Goal: Contribute content: Contribute content

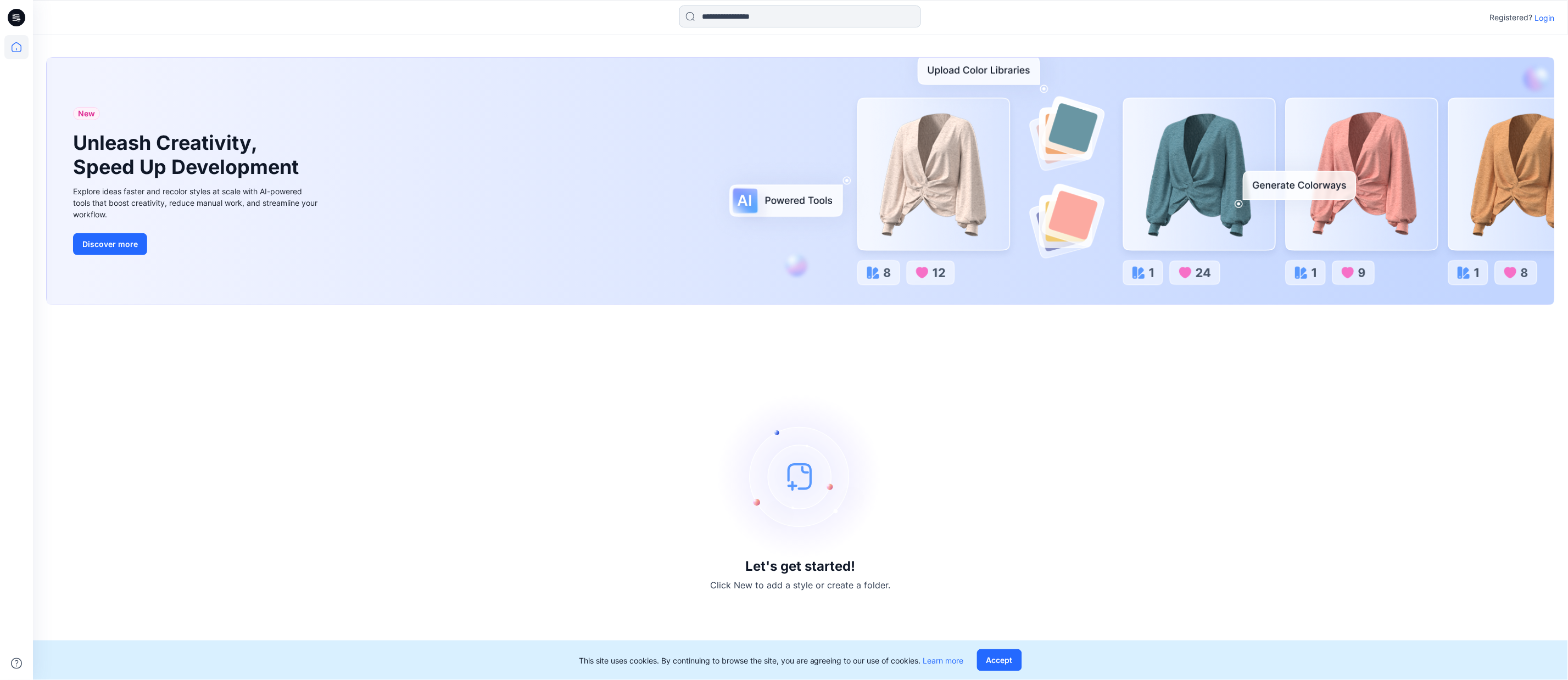
click at [769, 18] on input at bounding box center [800, 16] width 242 height 22
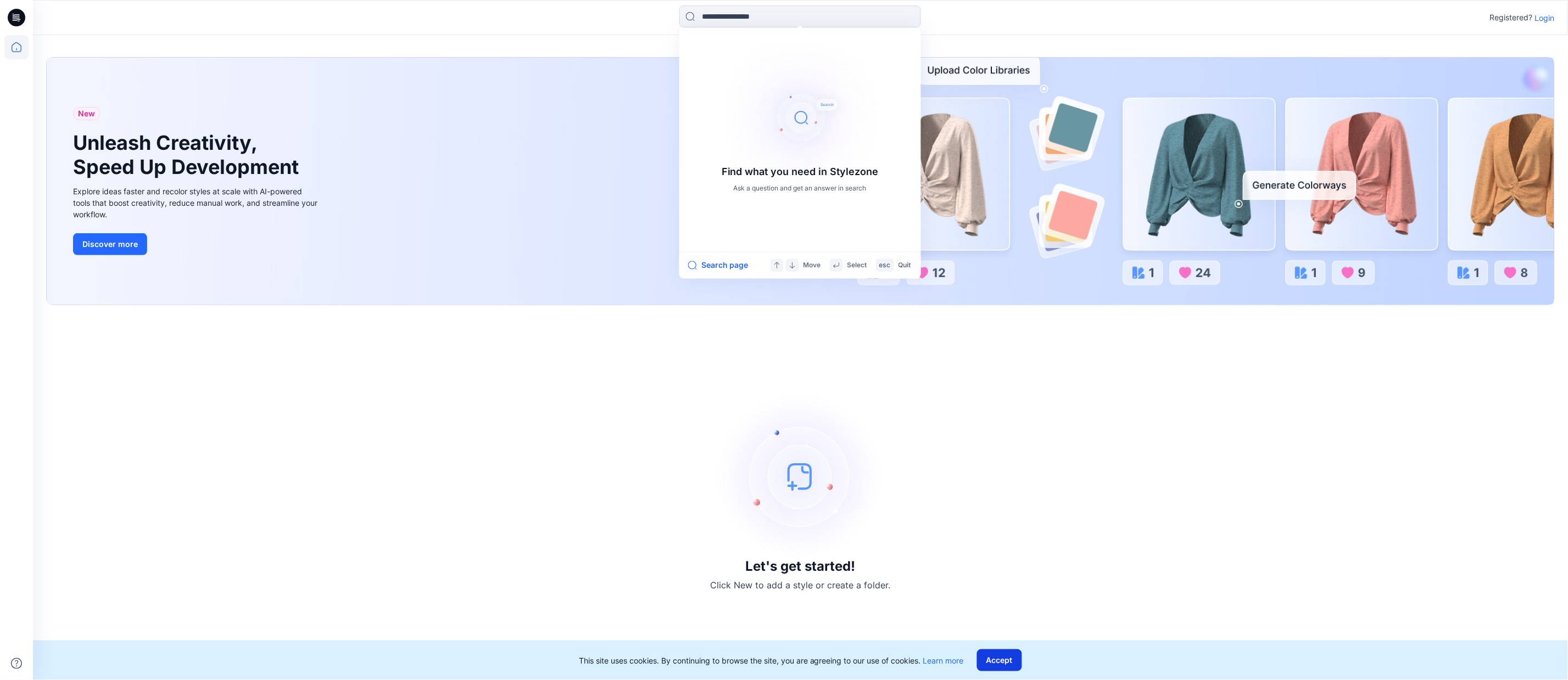
click at [990, 660] on button "Accept" at bounding box center [999, 660] width 45 height 22
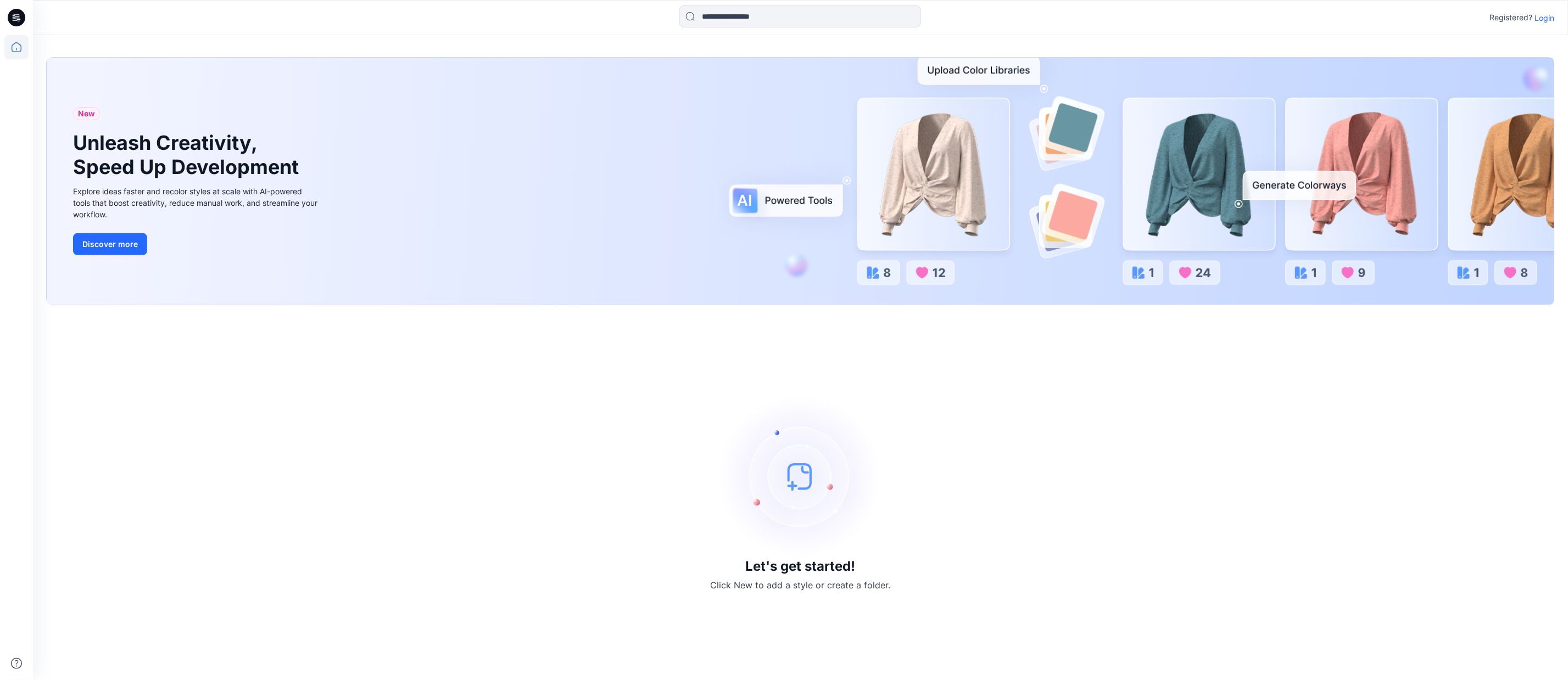
click at [1551, 18] on p "Login" at bounding box center [1544, 18] width 20 height 12
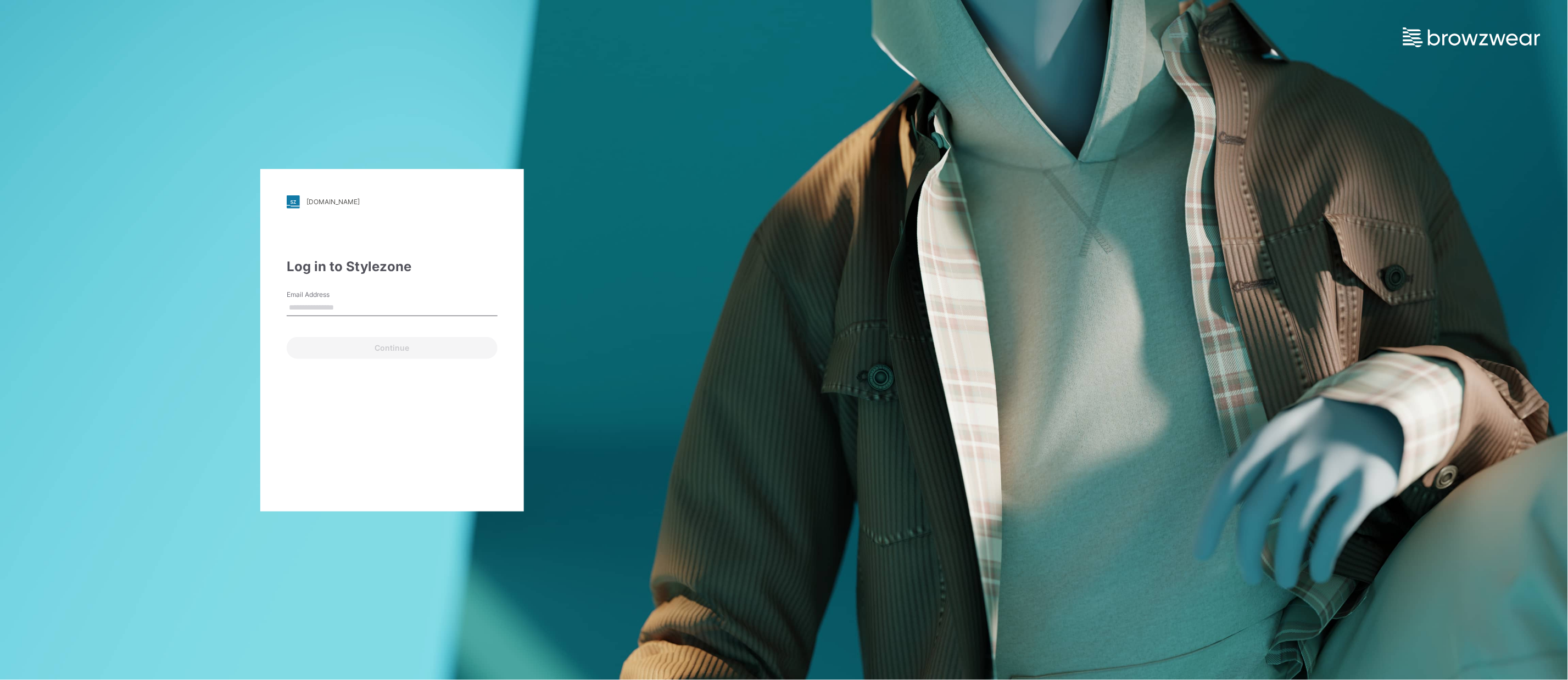
click at [346, 309] on input "Email Address" at bounding box center [392, 307] width 211 height 16
type input "**********"
click at [351, 351] on button "Continue" at bounding box center [392, 348] width 211 height 22
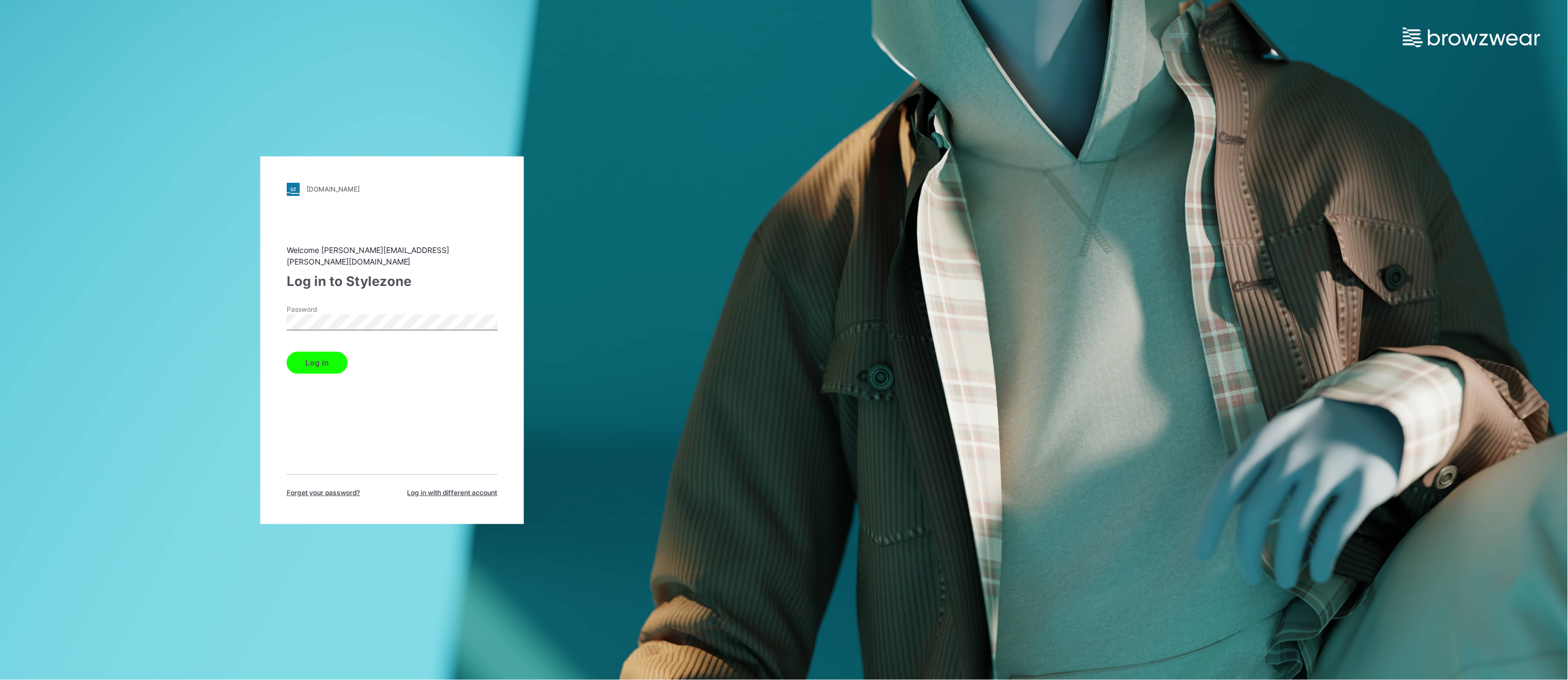
click at [334, 353] on button "Log in" at bounding box center [318, 363] width 61 height 22
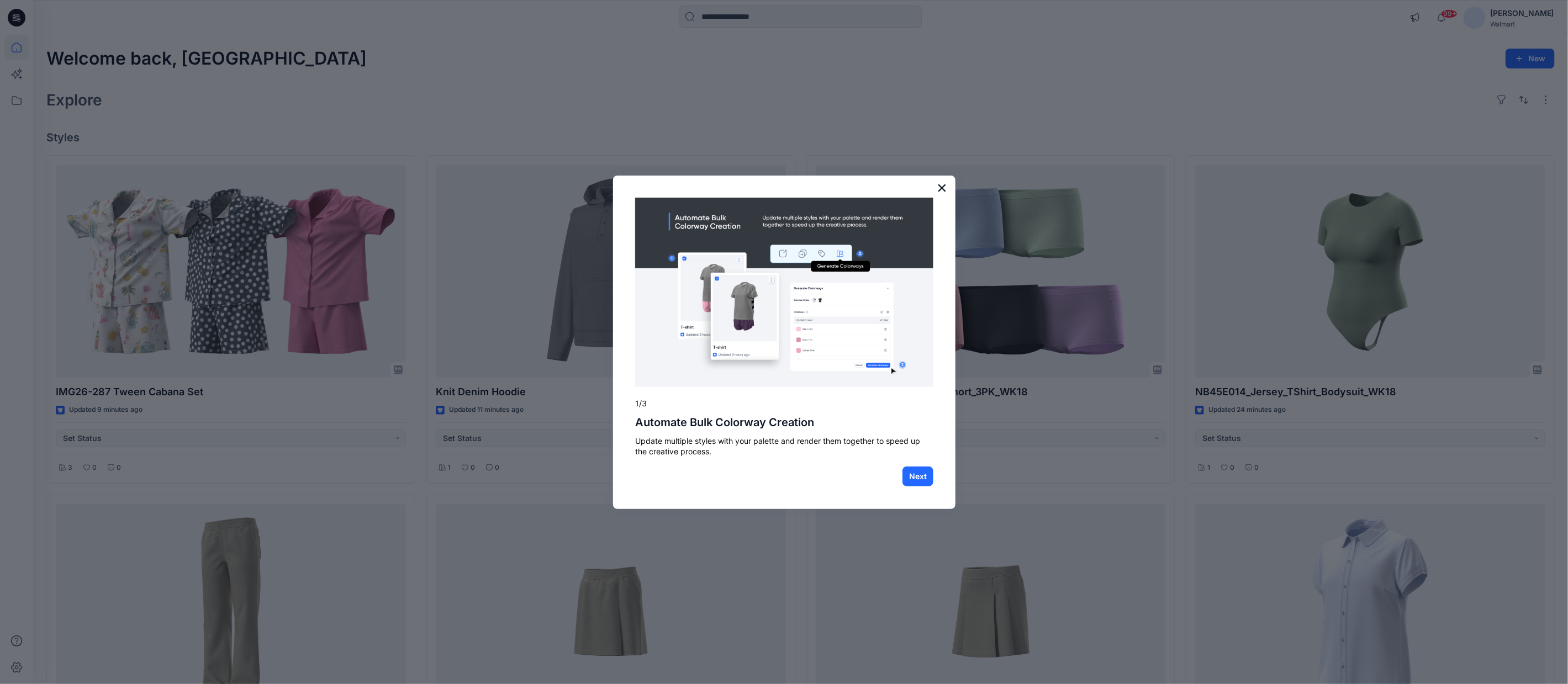
click at [941, 189] on button "×" at bounding box center [942, 188] width 10 height 18
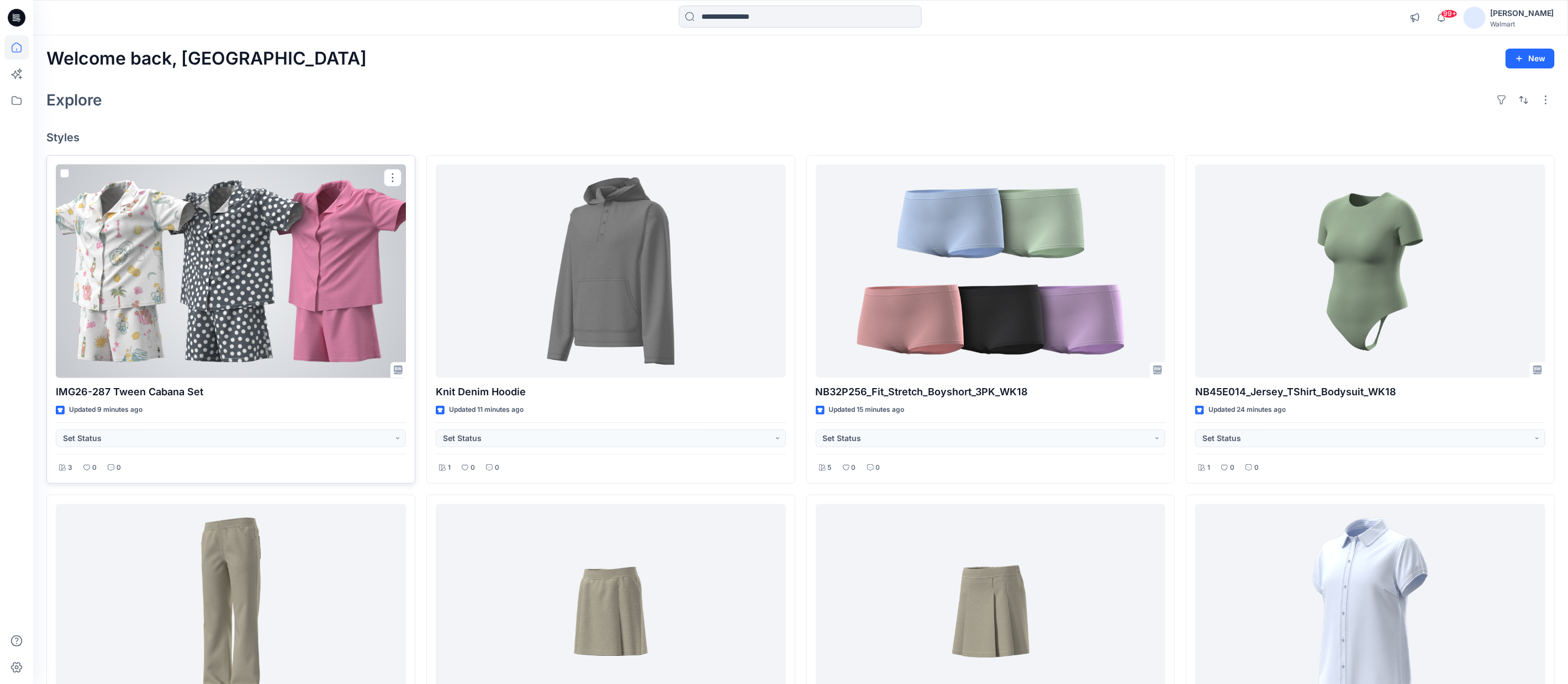
click at [292, 336] on div at bounding box center [231, 272] width 350 height 213
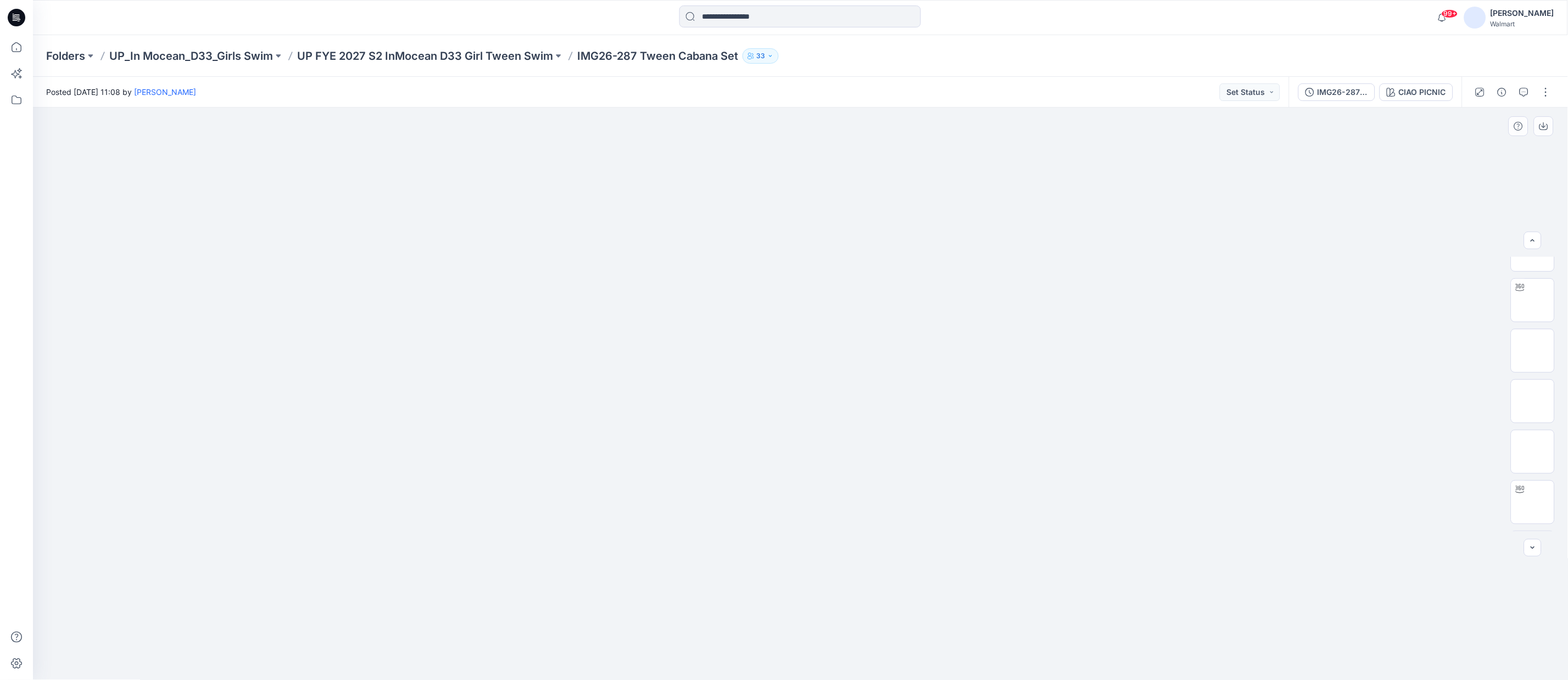
scroll to position [223, 0]
click at [1524, 446] on div at bounding box center [1520, 447] width 18 height 18
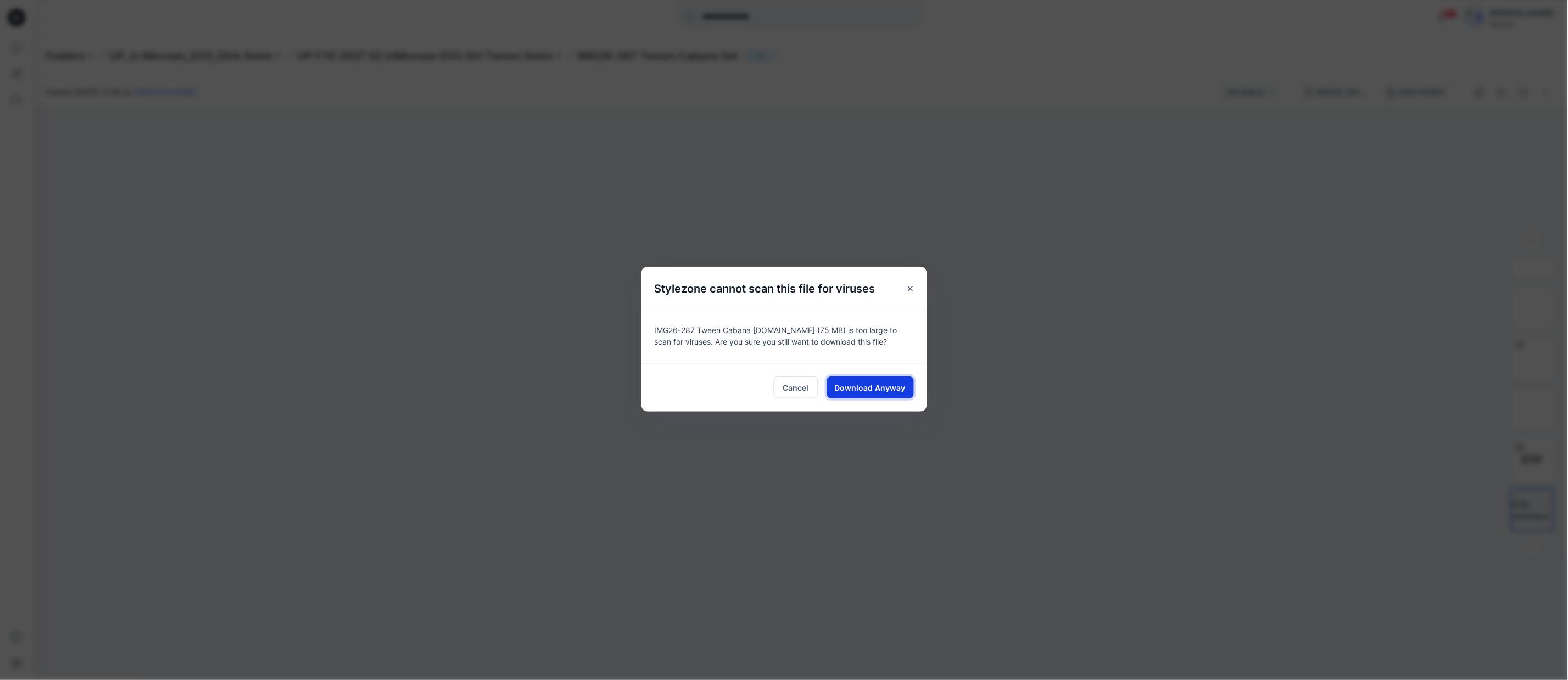
click at [896, 394] on button "Download Anyway" at bounding box center [870, 388] width 87 height 22
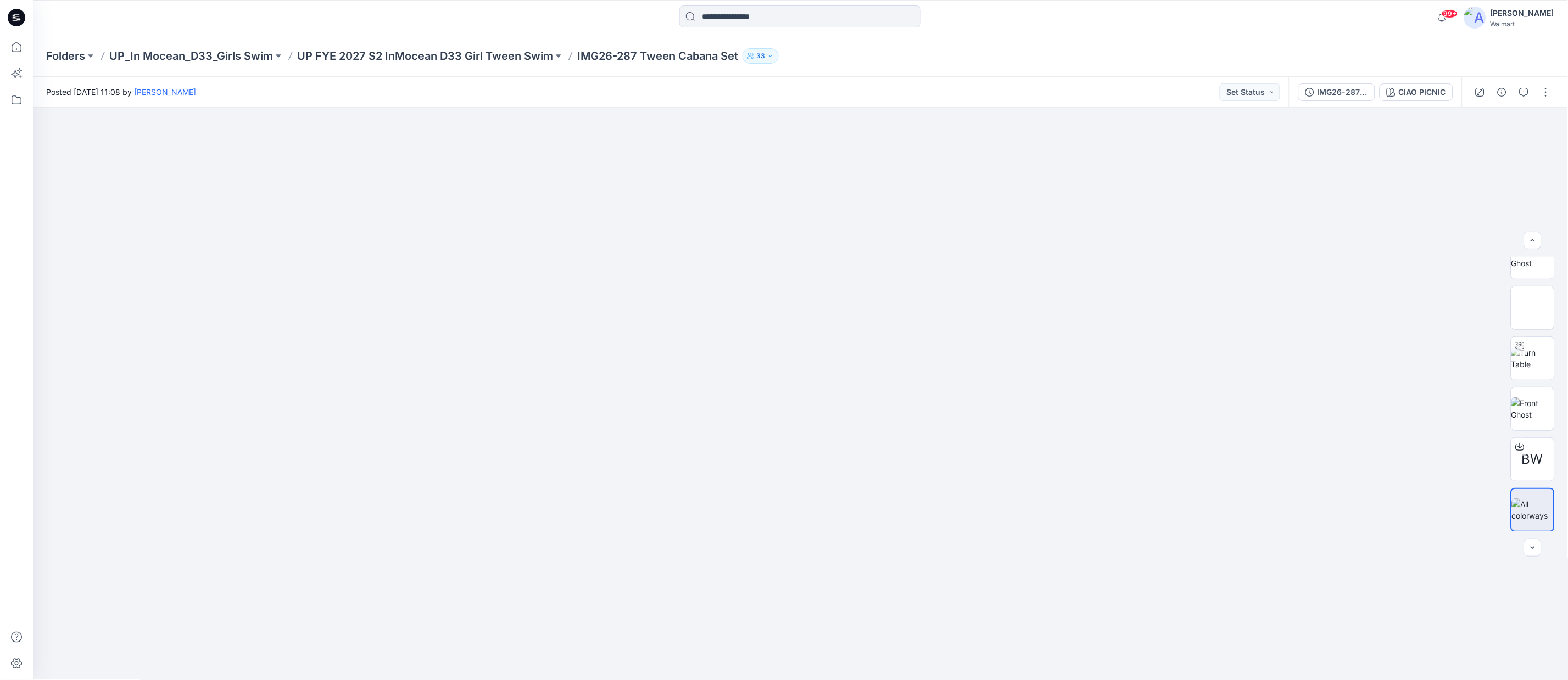
click at [20, 112] on div at bounding box center [16, 357] width 24 height 645
click at [1051, 46] on div "Folders UP_In Mocean_D33_Girls Swim UP FYE 2027 S2 InMocean D33 Girl Tween Swim…" at bounding box center [801, 55] width 1535 height 42
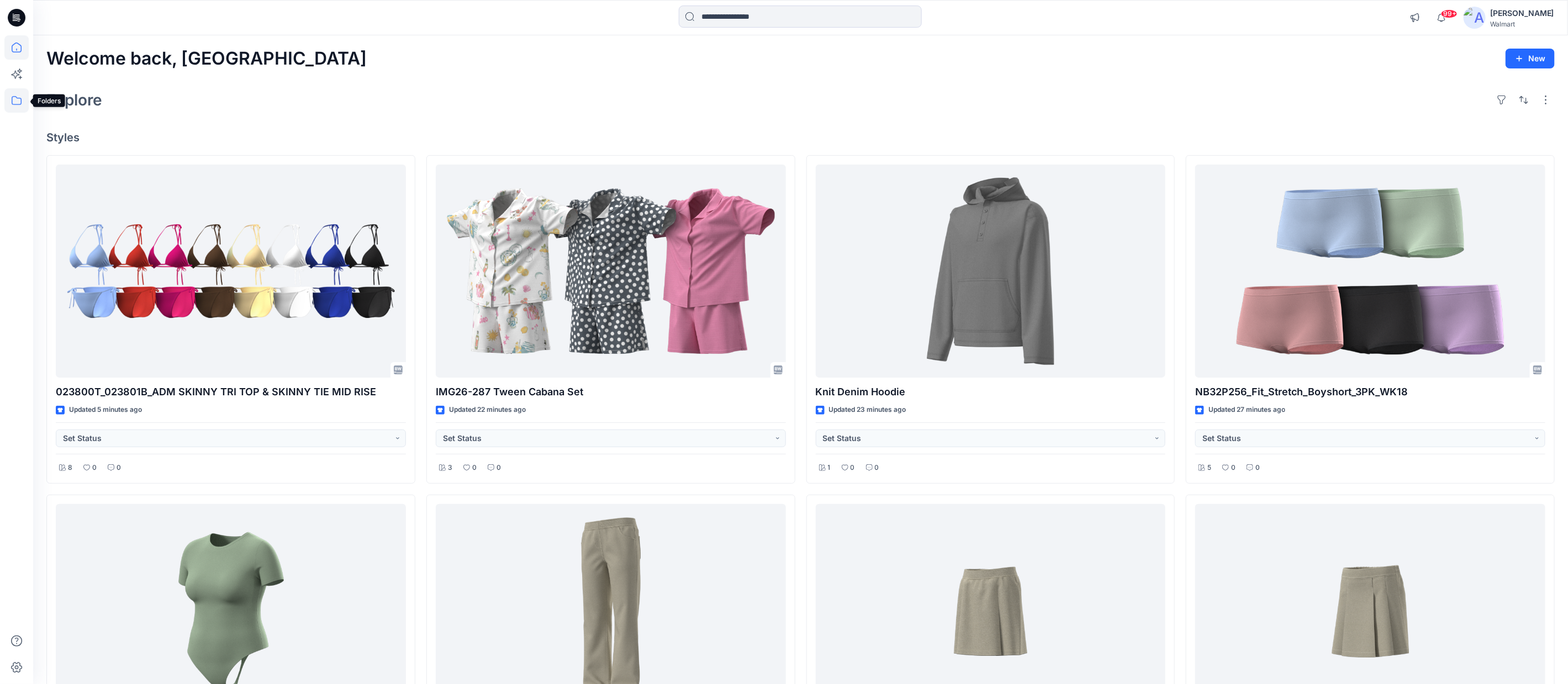
click at [14, 103] on icon at bounding box center [16, 100] width 24 height 24
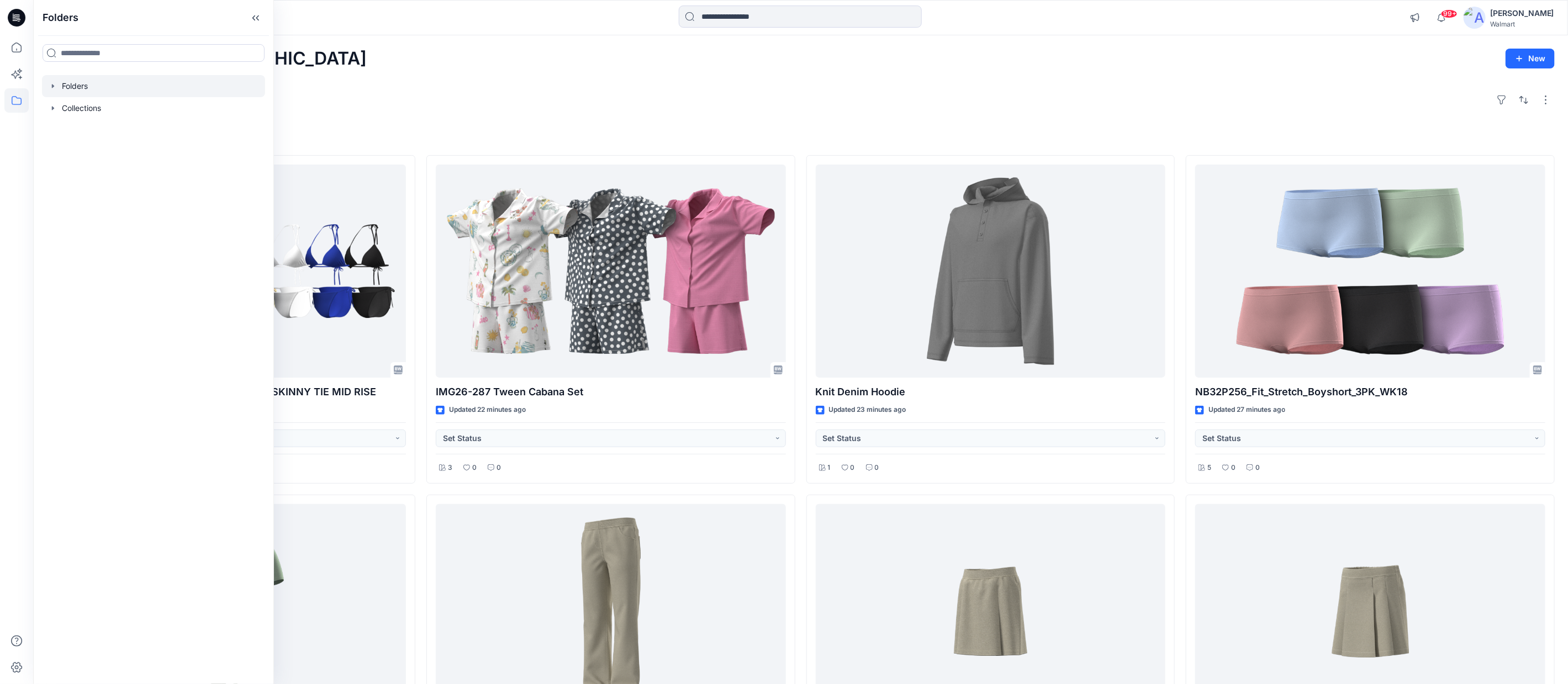
click at [52, 87] on icon "button" at bounding box center [53, 85] width 3 height 4
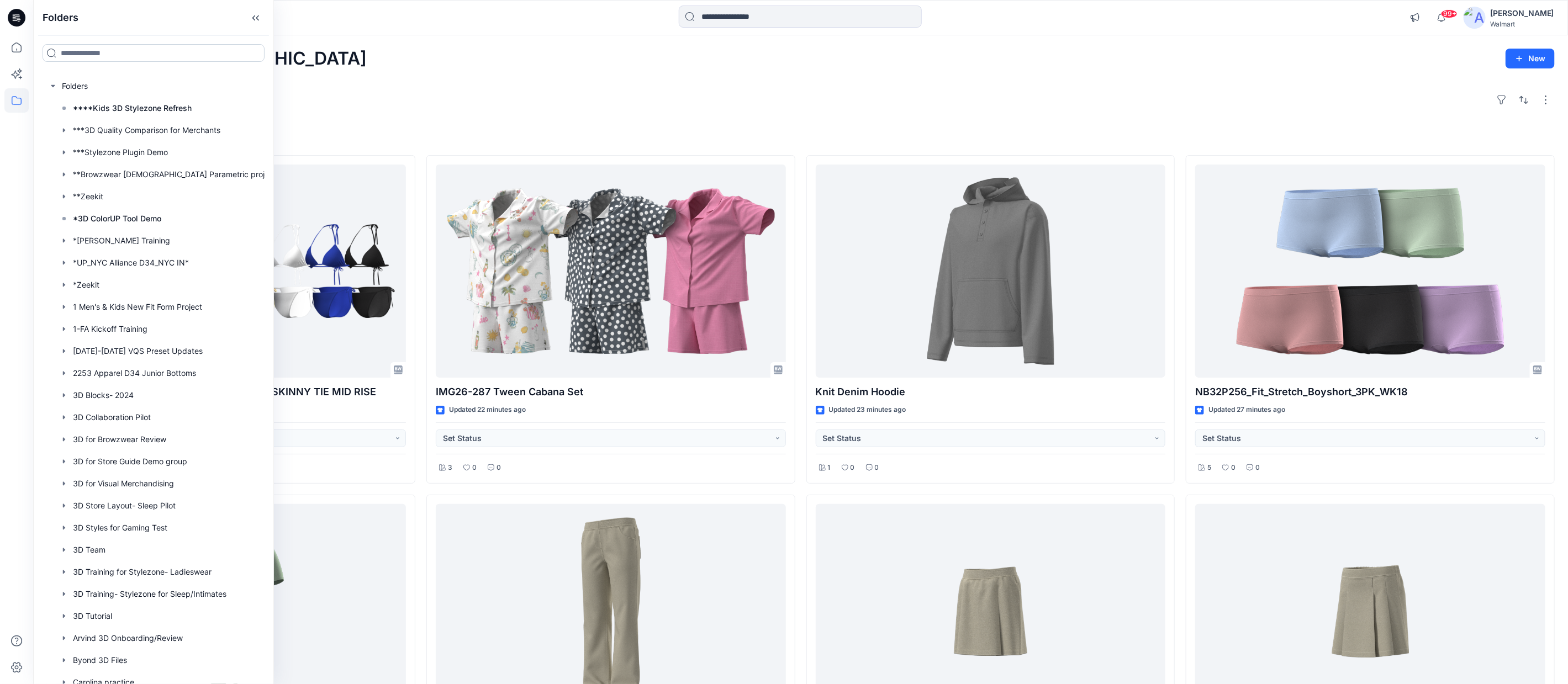
drag, startPoint x: 95, startPoint y: 54, endPoint x: 86, endPoint y: 50, distance: 9.8
click at [95, 54] on input at bounding box center [154, 53] width 222 height 18
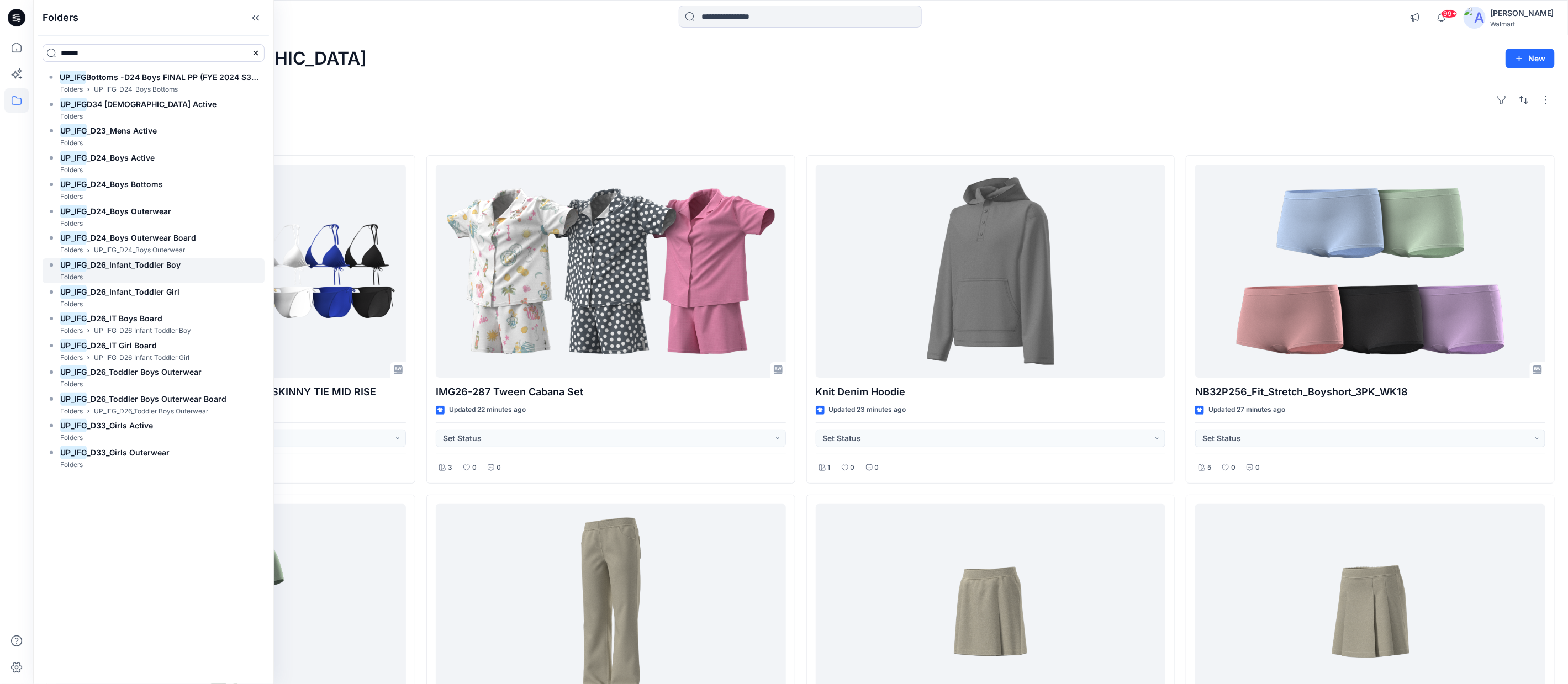
type input "******"
click at [137, 267] on span "_D26_Infant_Toddler Boy" at bounding box center [134, 265] width 94 height 9
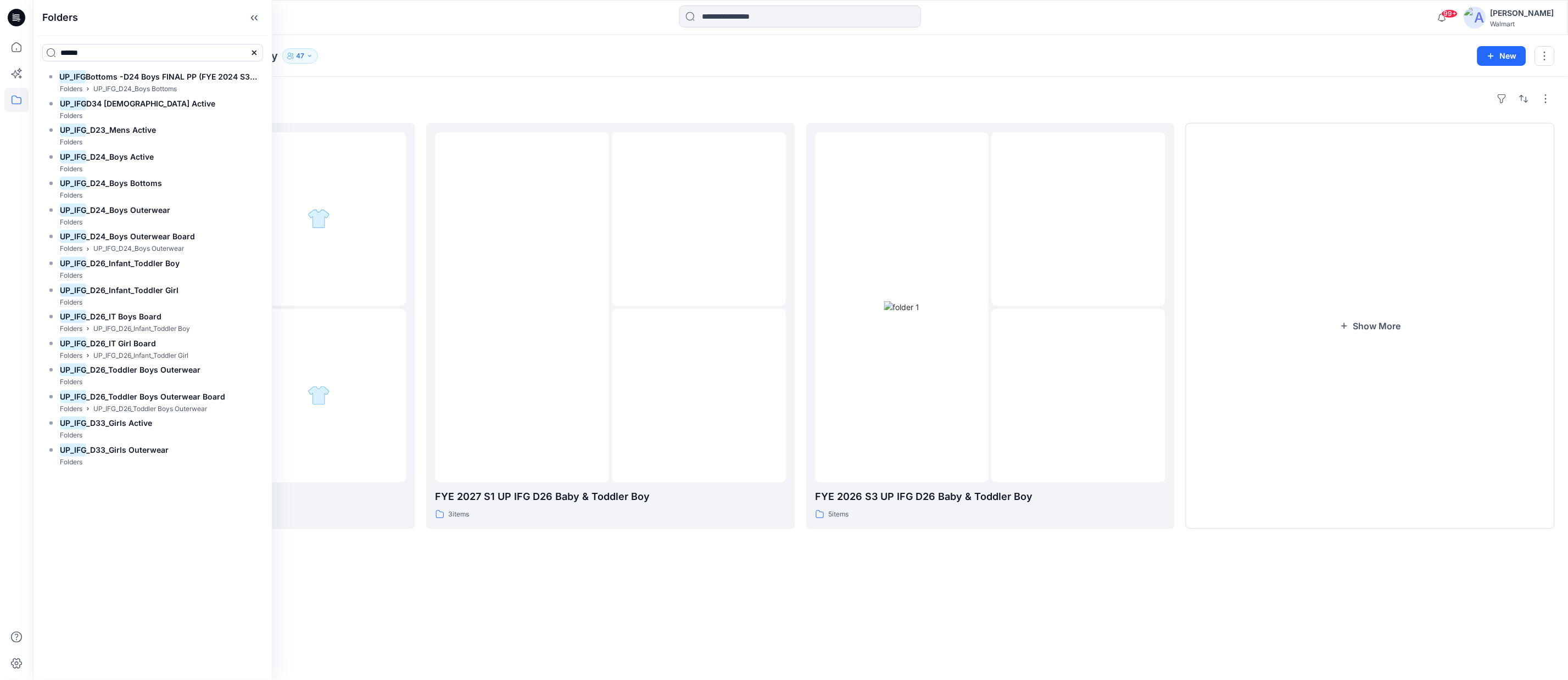
click at [692, 65] on div "Folders UP_IFG_D26_Infant_Toddler Boy [DEMOGRAPHIC_DATA] New" at bounding box center [801, 55] width 1535 height 42
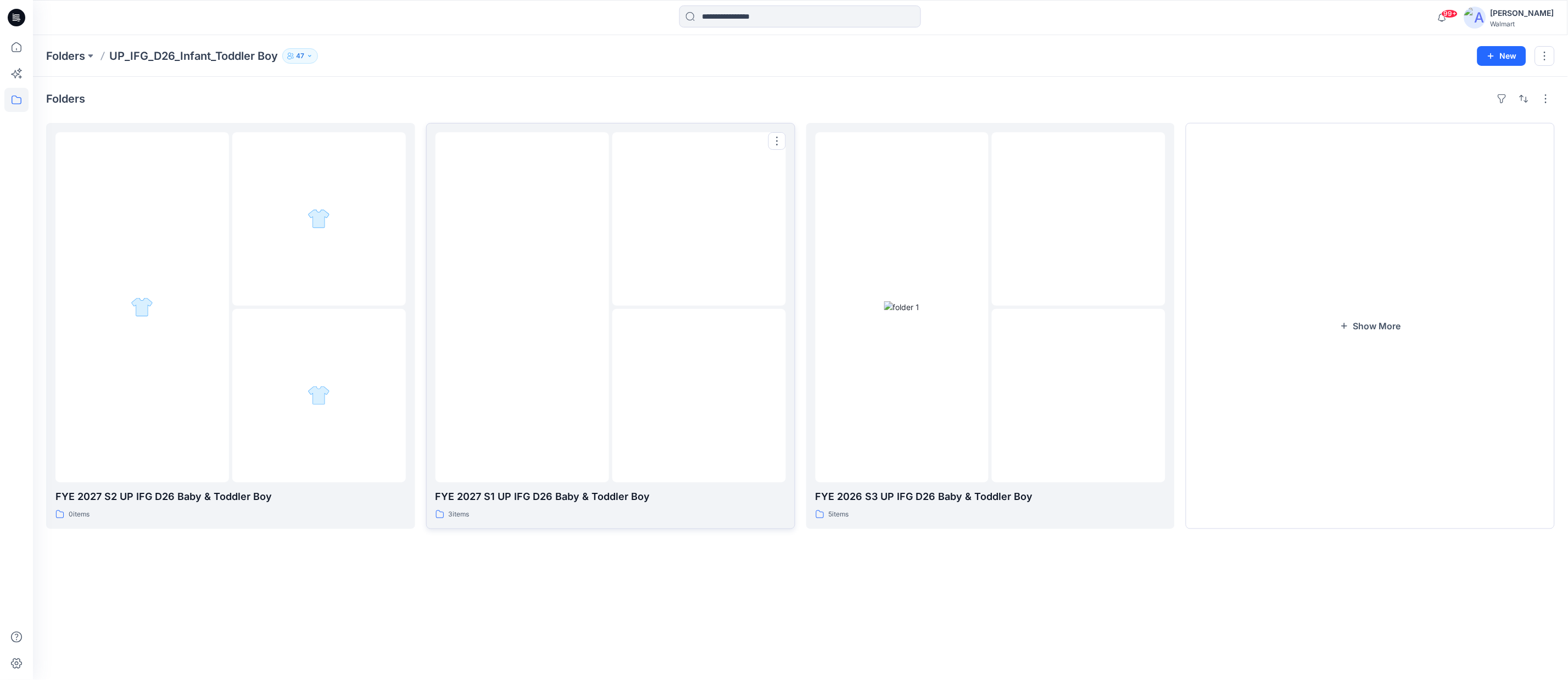
click at [587, 377] on div at bounding box center [522, 307] width 173 height 351
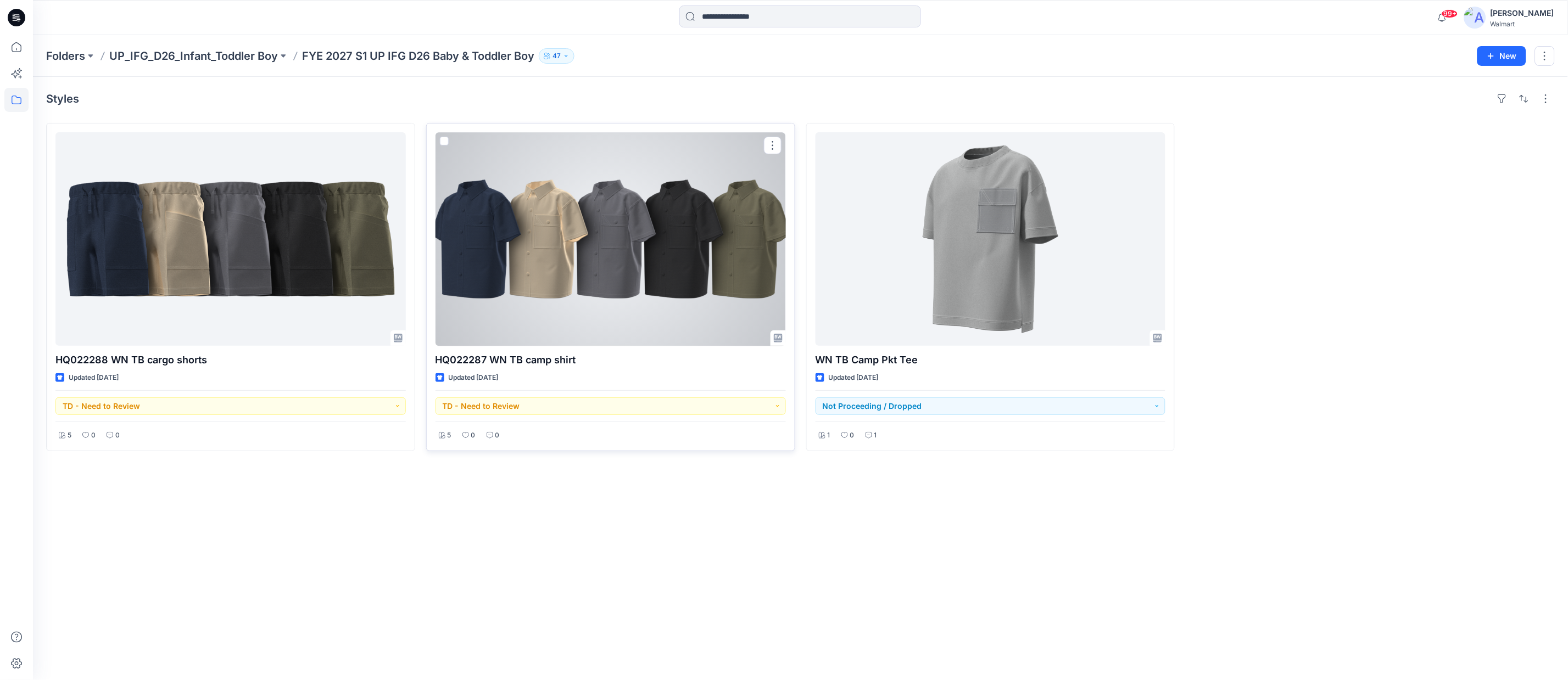
click at [624, 272] on div at bounding box center [610, 239] width 351 height 214
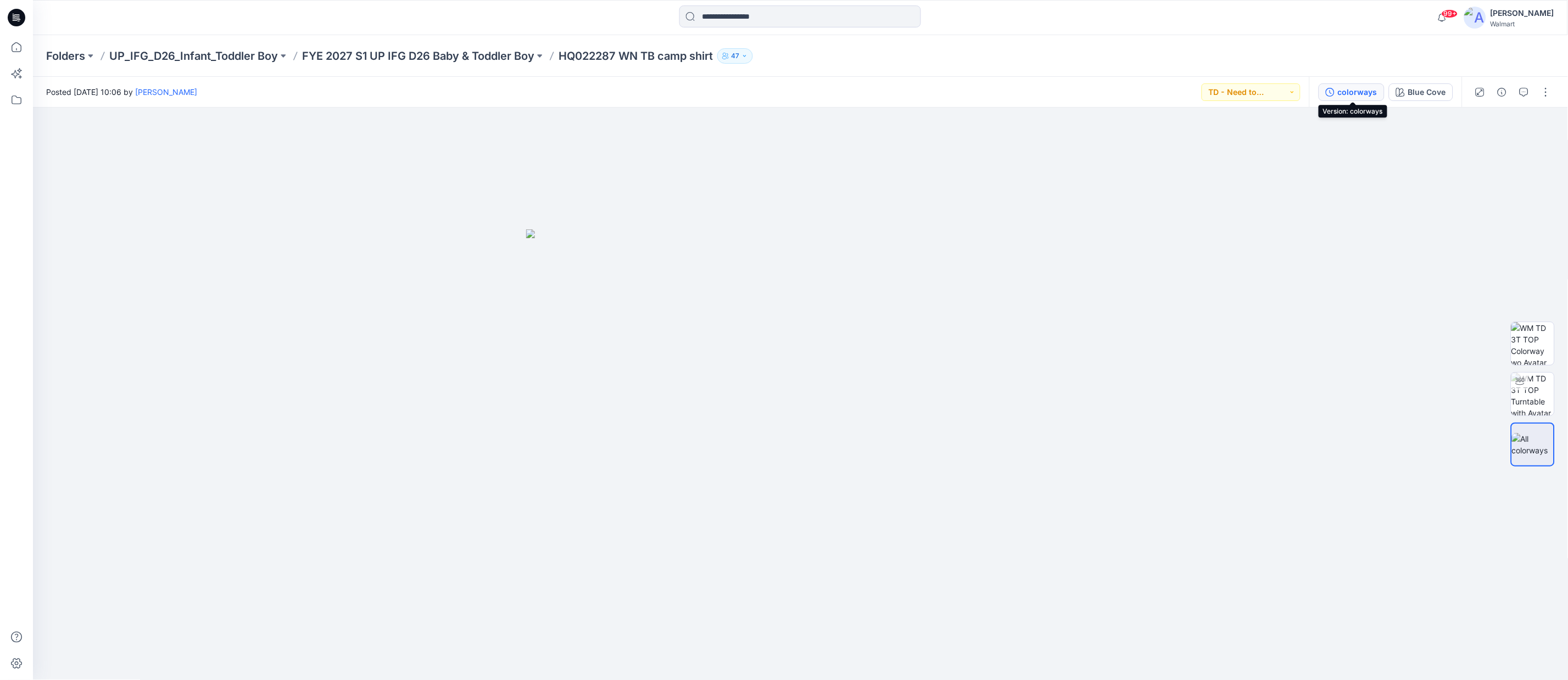
click at [1369, 98] on button "colorways" at bounding box center [1352, 92] width 66 height 18
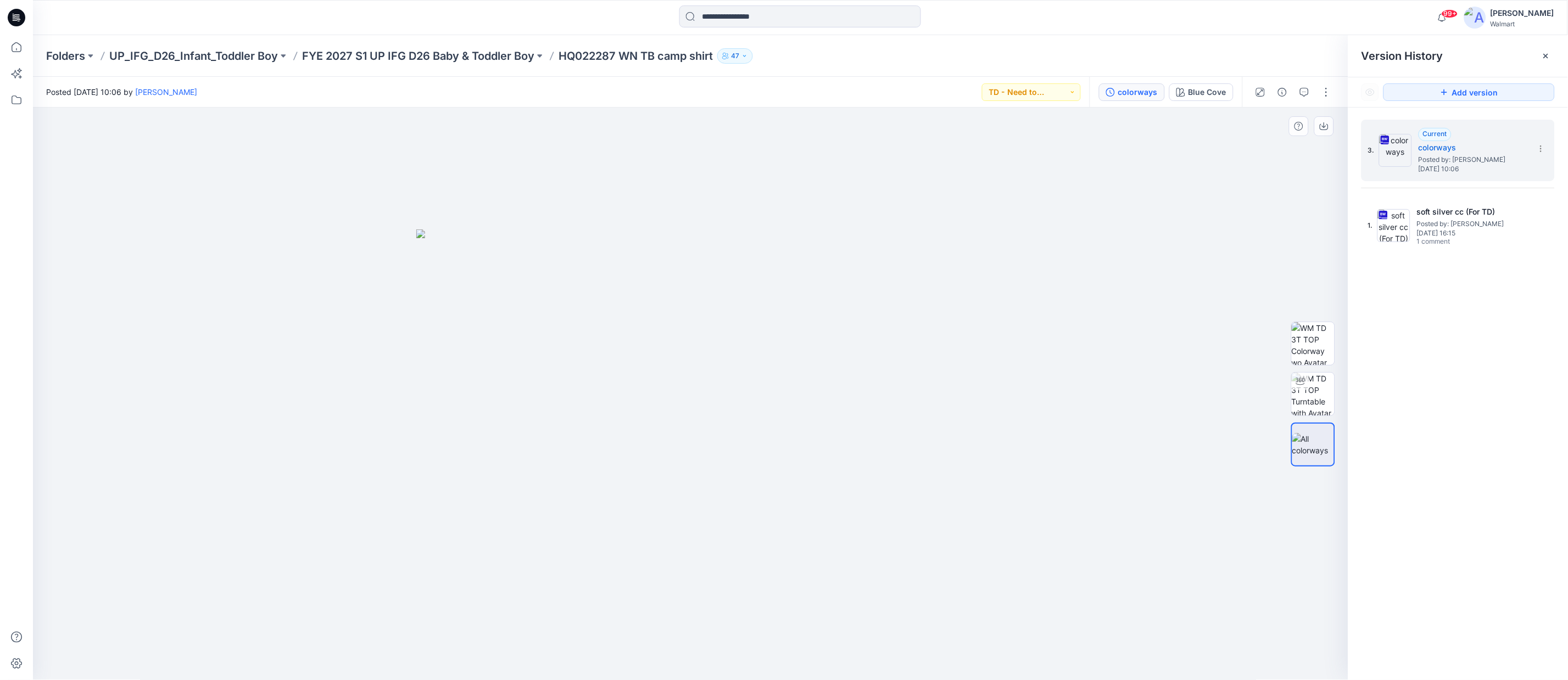
click at [1140, 185] on div at bounding box center [691, 394] width 1316 height 573
click at [1486, 234] on span "[DATE] 16:15" at bounding box center [1471, 233] width 110 height 8
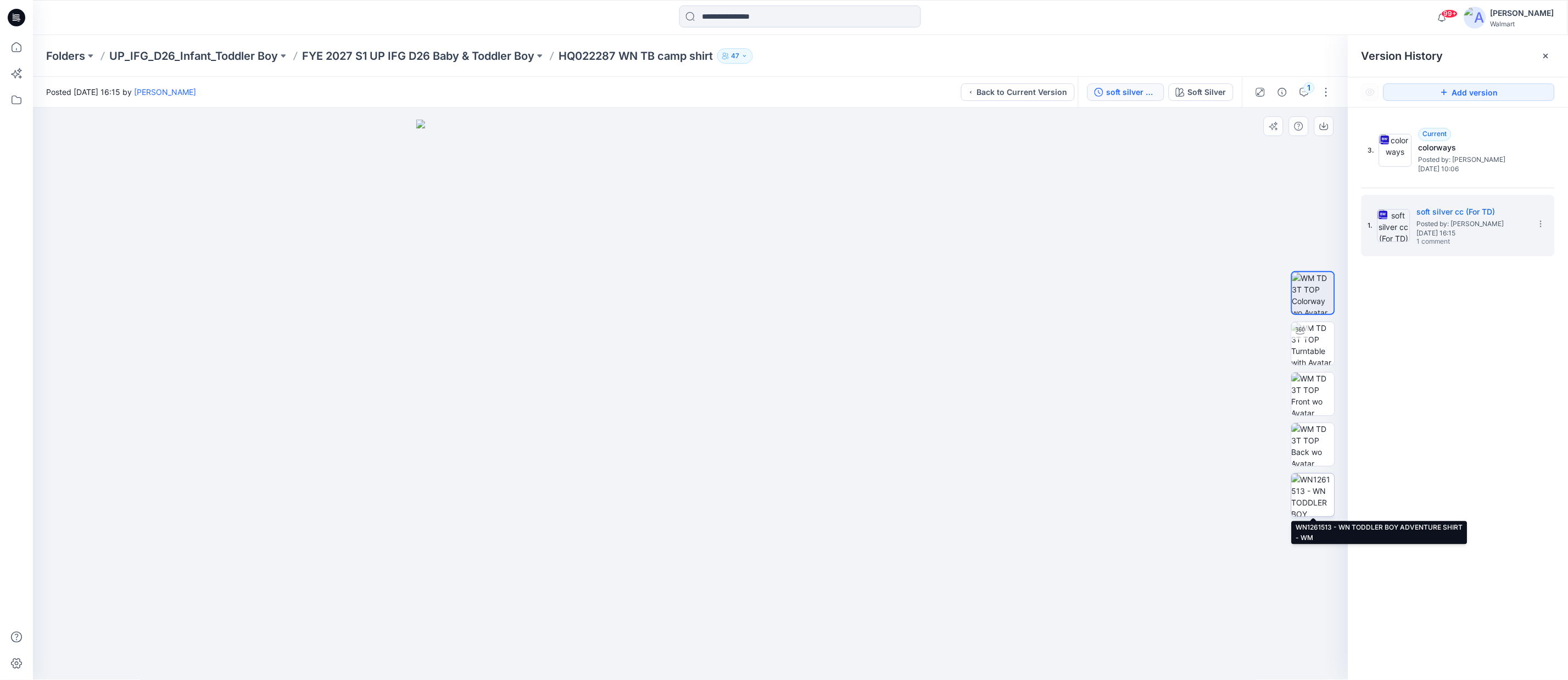
click at [1311, 491] on img at bounding box center [1312, 495] width 42 height 42
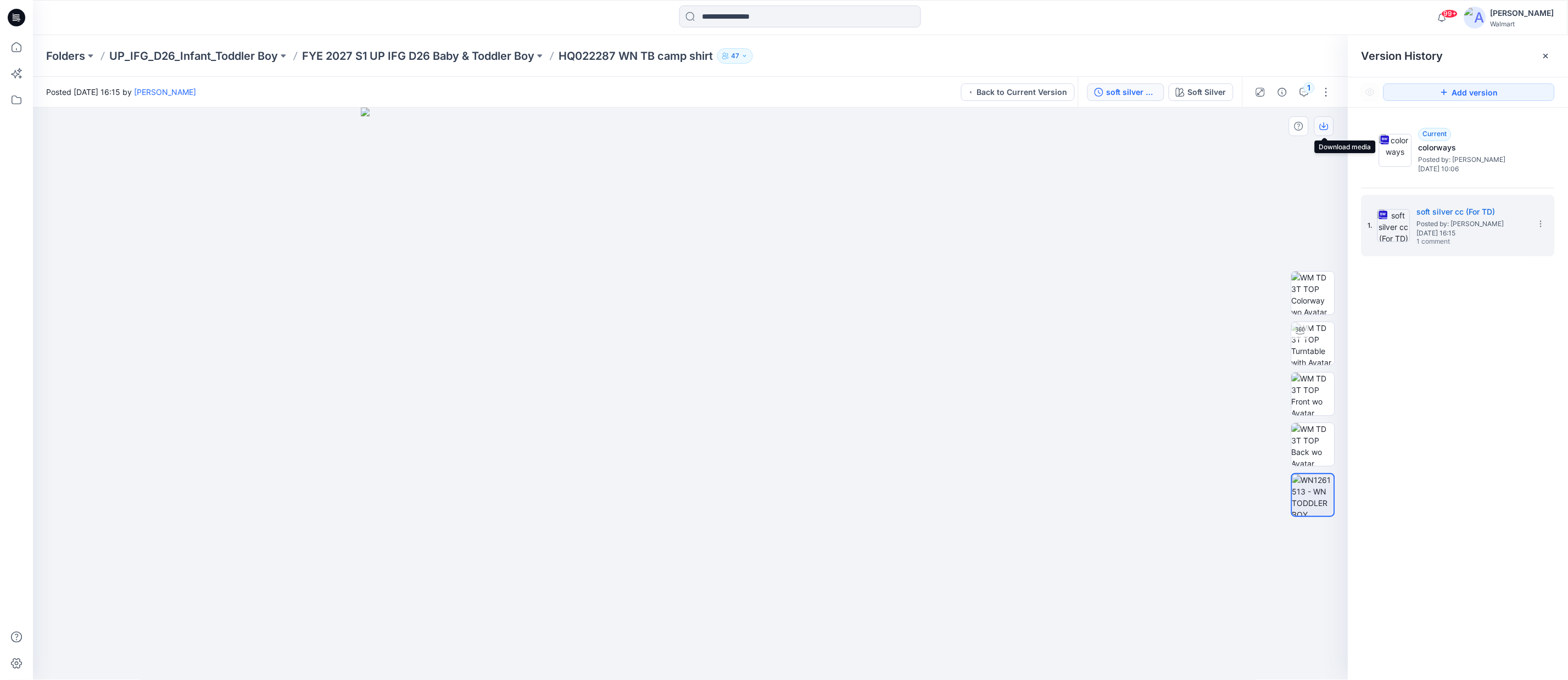
click at [1325, 127] on icon "button" at bounding box center [1324, 126] width 8 height 8
drag, startPoint x: 887, startPoint y: 53, endPoint x: 847, endPoint y: 40, distance: 42.1
click at [887, 53] on div "Folders UP_IFG_D26_Infant_Toddler Boy FYE 2027 S1 UP IFG D26 Baby & Toddler Boy…" at bounding box center [757, 56] width 1423 height 15
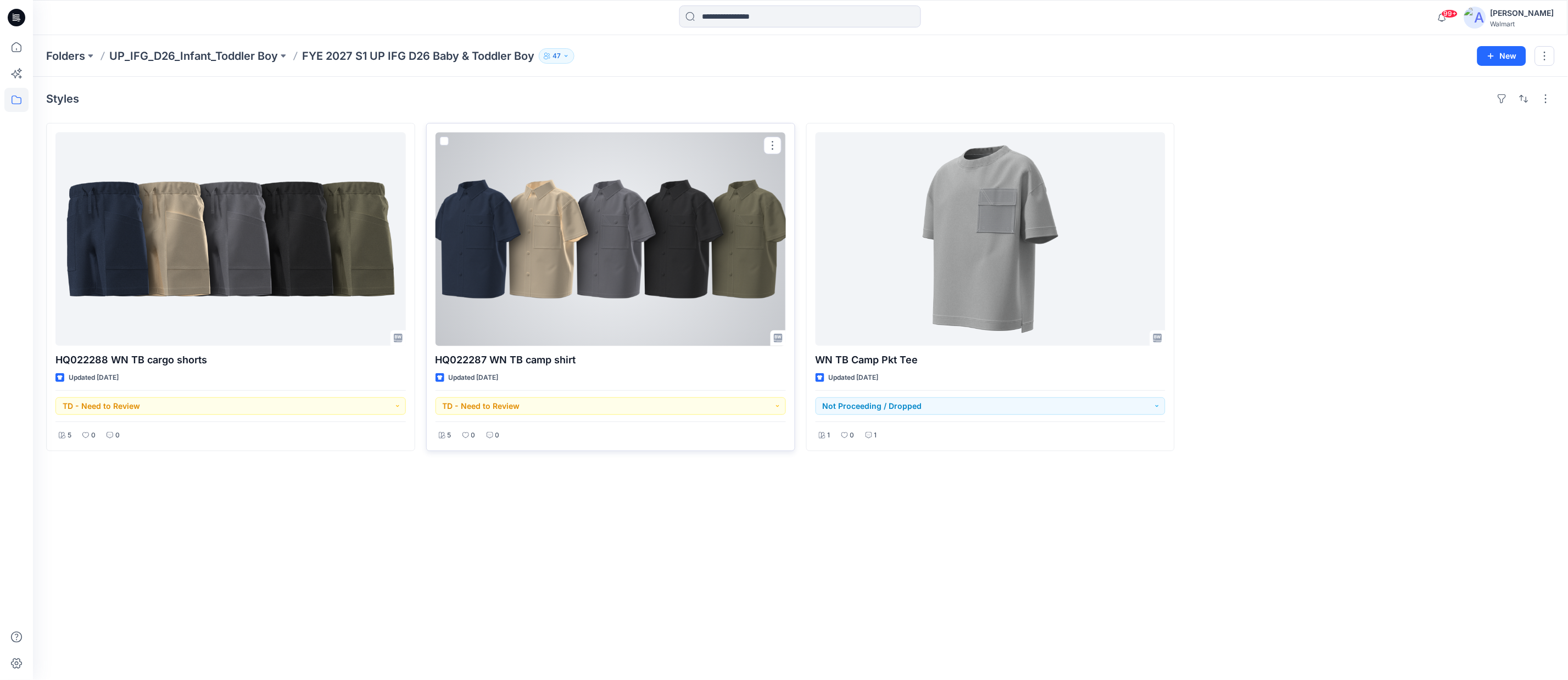
click at [665, 297] on div at bounding box center [610, 239] width 351 height 214
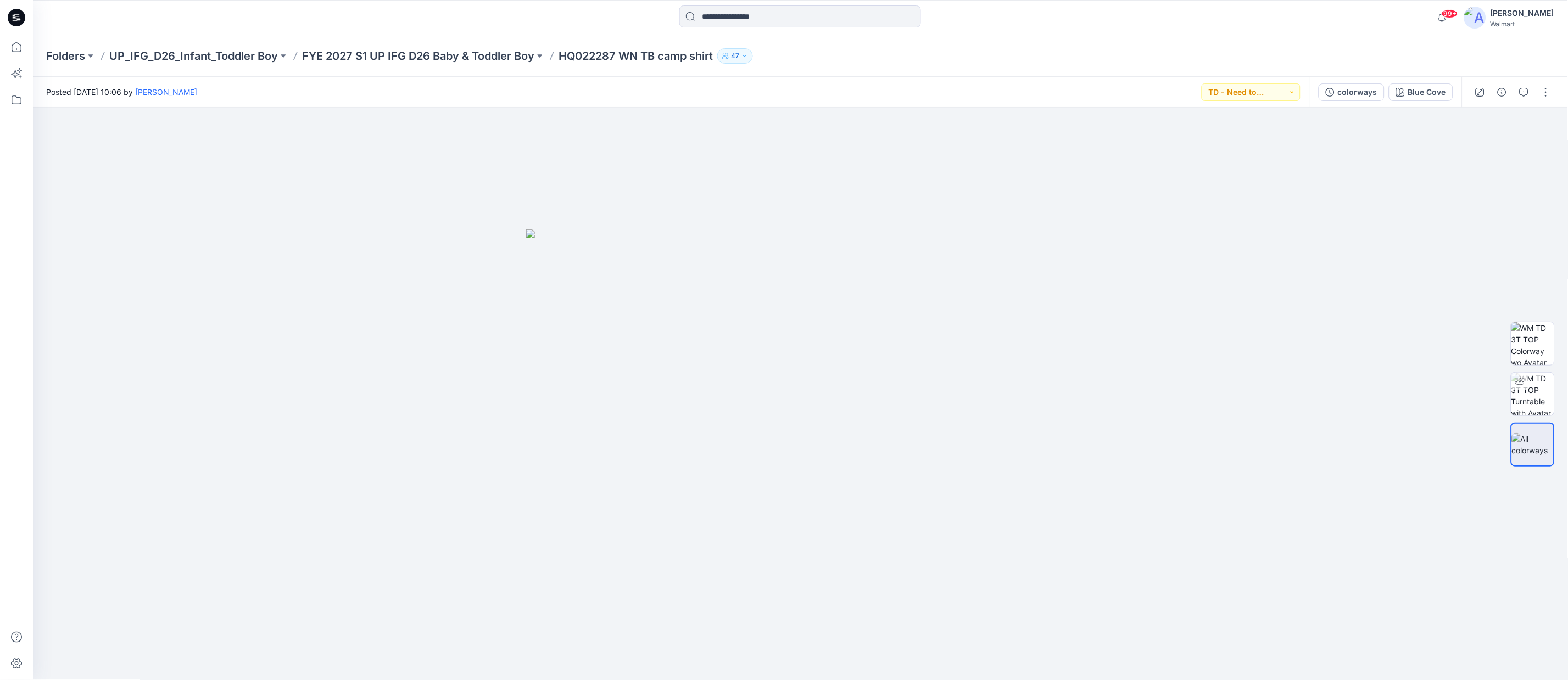
click at [1080, 79] on div "Posted [DATE] 10:06 by [PERSON_NAME] TD - Need to Review" at bounding box center [671, 93] width 1276 height 31
click at [1000, 86] on div "Posted [DATE] 10:06 by [PERSON_NAME] TD - Need to Review" at bounding box center [671, 93] width 1276 height 31
click at [1534, 391] on img at bounding box center [1532, 394] width 42 height 42
click at [1551, 93] on button "button" at bounding box center [1545, 92] width 18 height 18
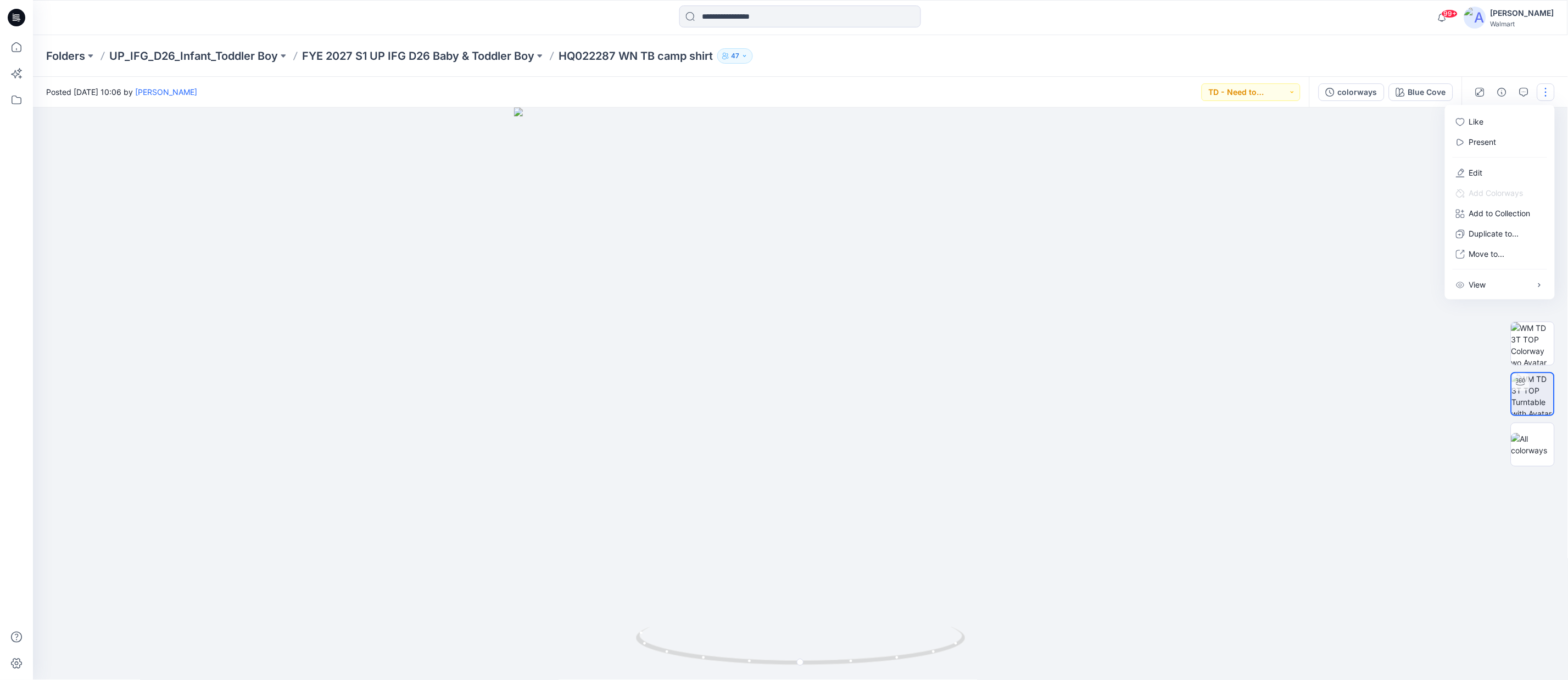
click at [1290, 270] on div at bounding box center [801, 394] width 1535 height 573
click at [1361, 91] on div "colorways" at bounding box center [1357, 93] width 40 height 12
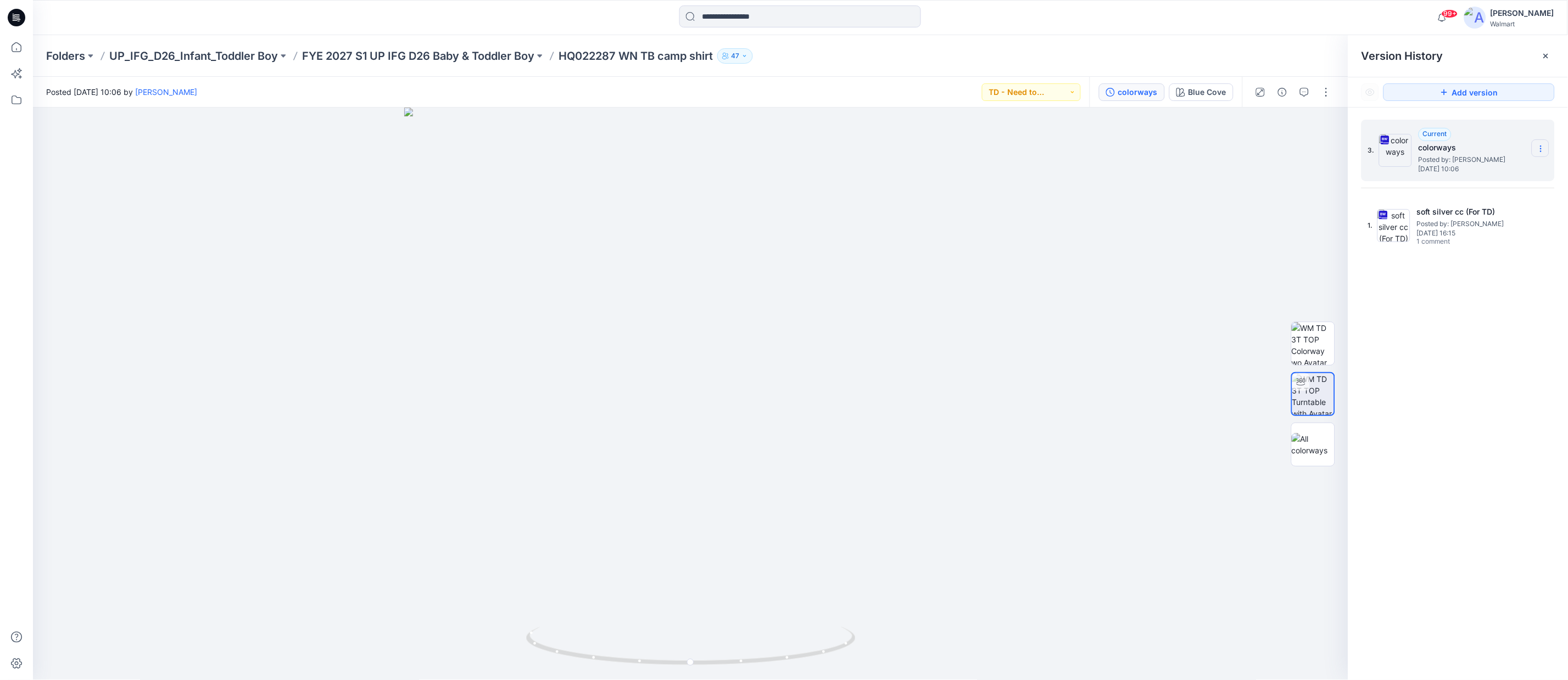
click at [1540, 146] on icon at bounding box center [1541, 149] width 8 height 8
click at [1532, 168] on div "Download Source BW File" at bounding box center [1482, 171] width 127 height 22
click at [1099, 315] on div at bounding box center [691, 394] width 1316 height 573
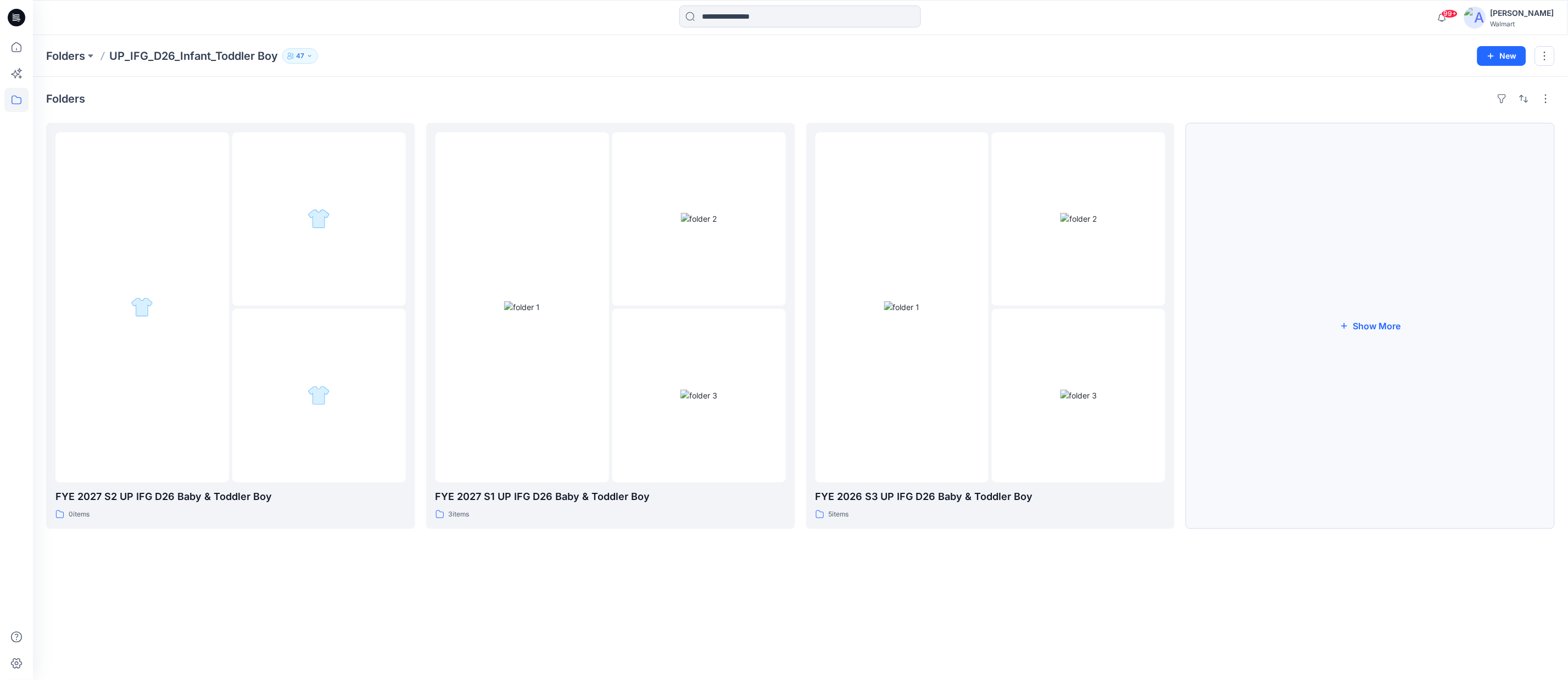
click at [1377, 318] on button "Show More" at bounding box center [1369, 326] width 369 height 407
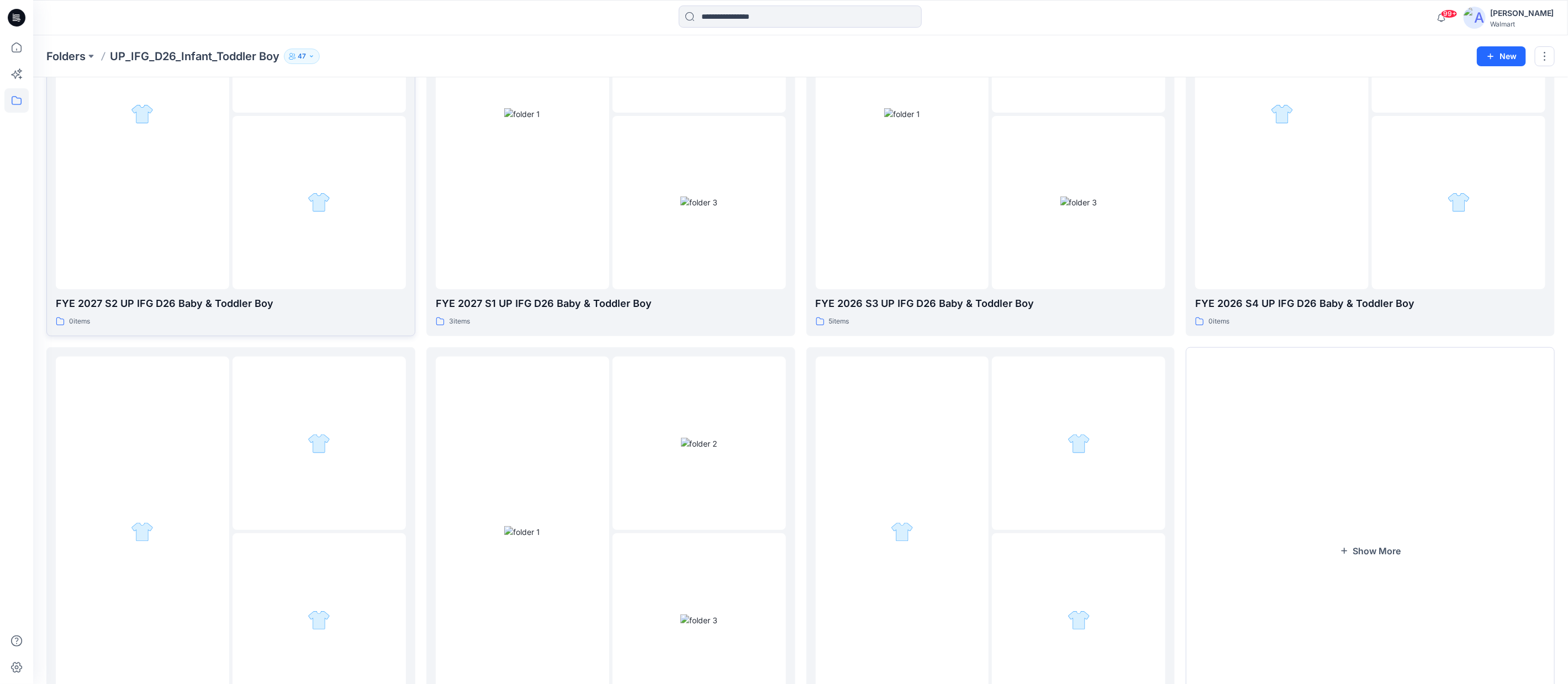
scroll to position [49, 0]
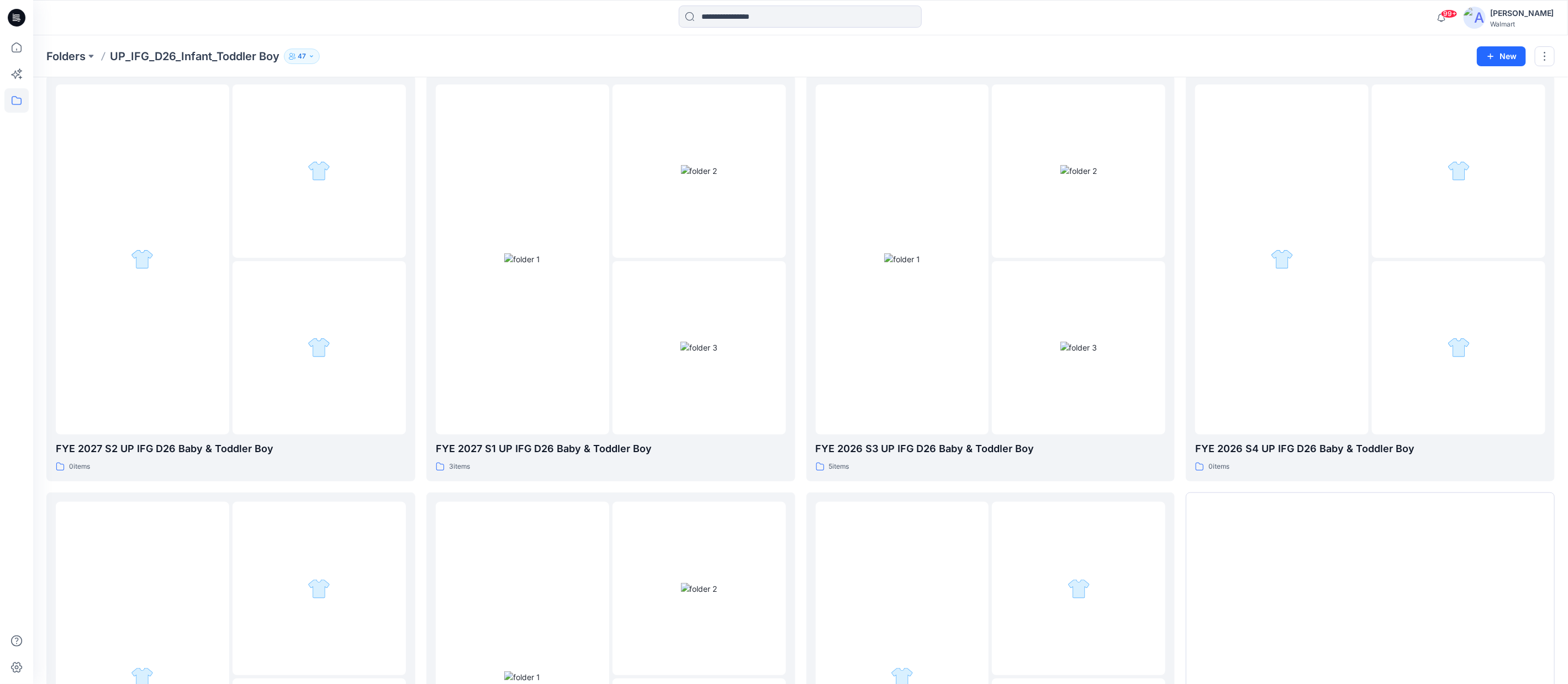
click at [268, 18] on div at bounding box center [225, 17] width 384 height 24
click at [807, 21] on input at bounding box center [800, 16] width 243 height 22
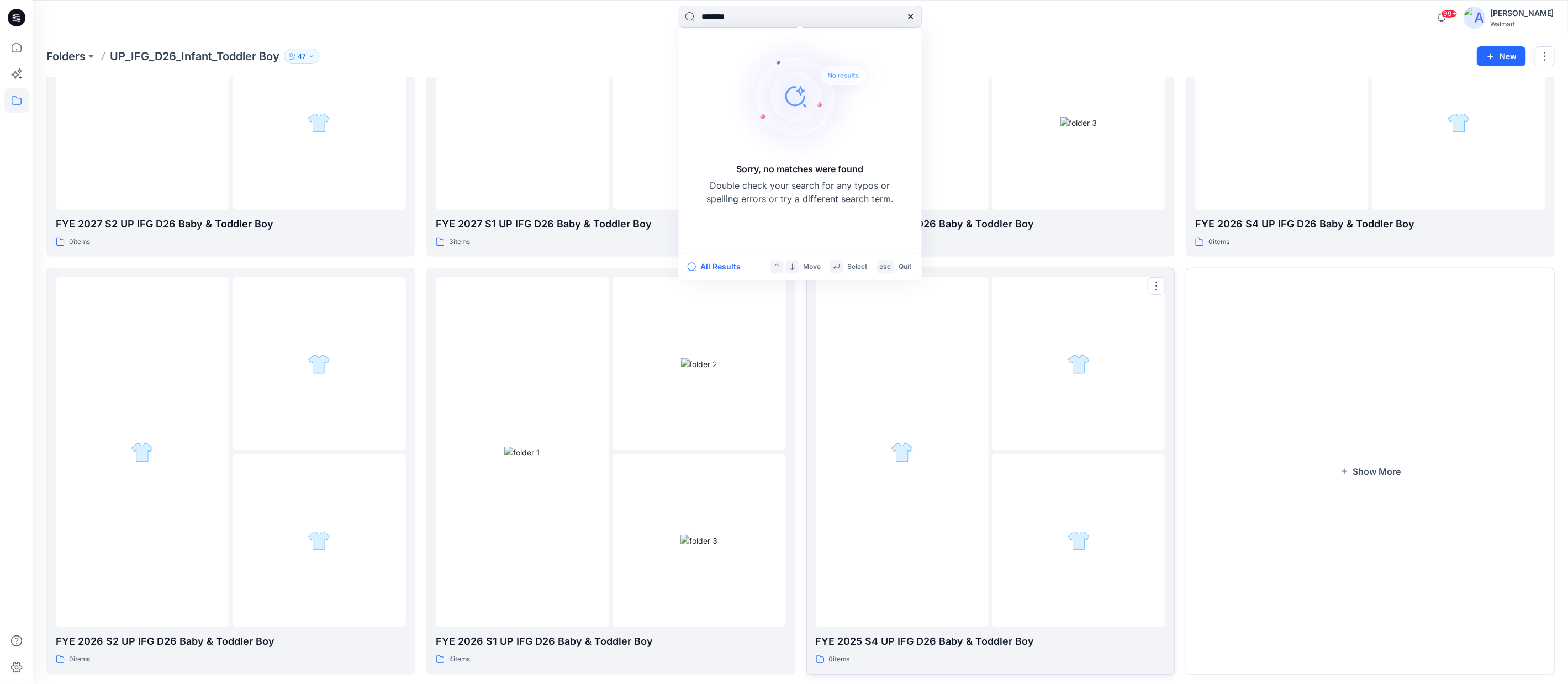
scroll to position [294, 0]
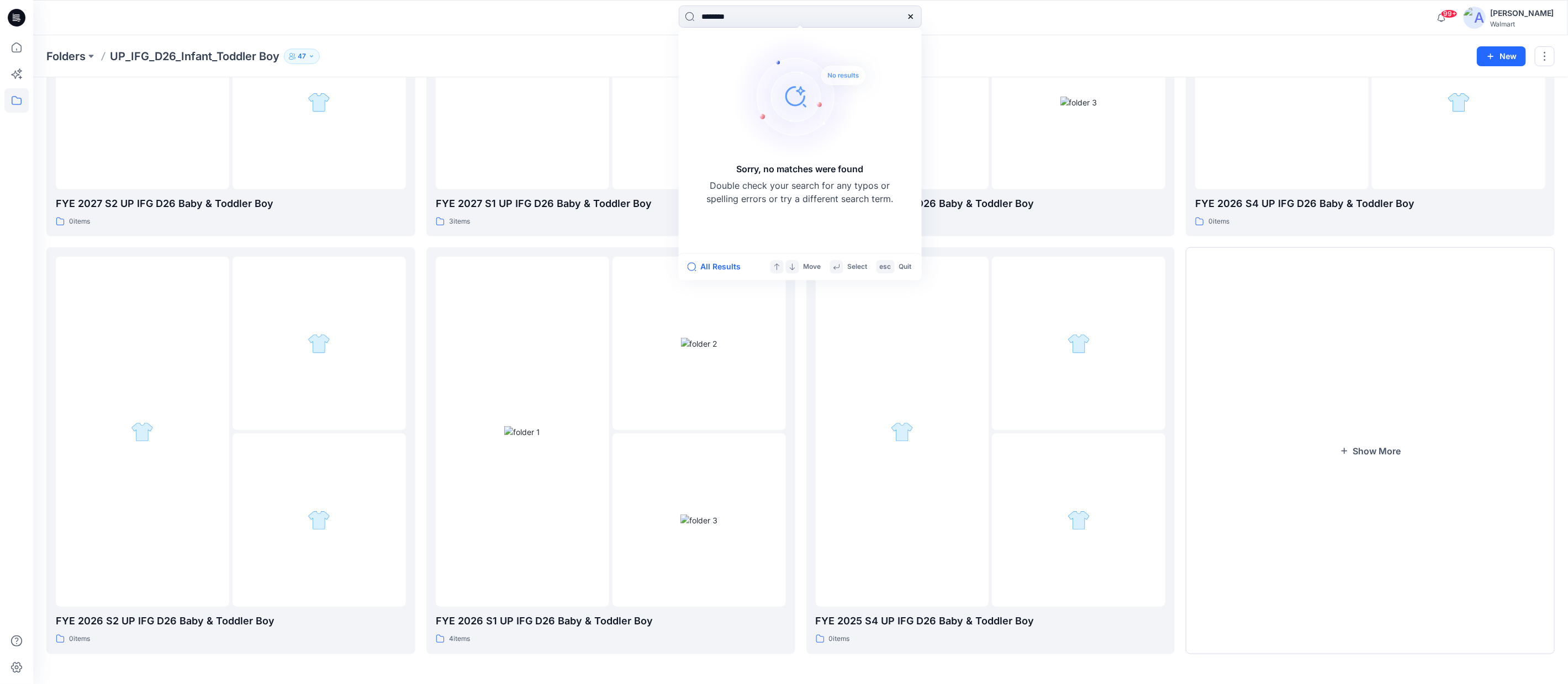
type input "********"
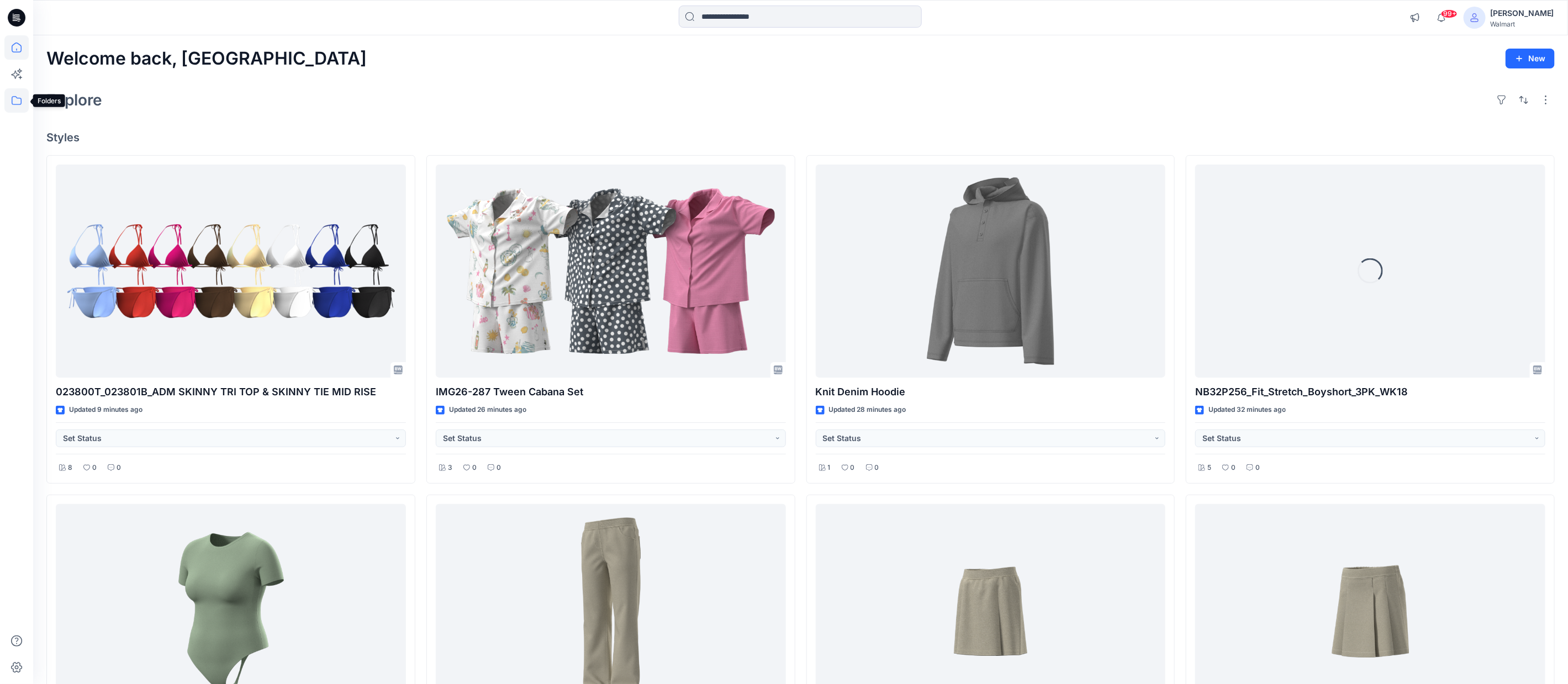
click at [15, 102] on icon at bounding box center [16, 100] width 24 height 24
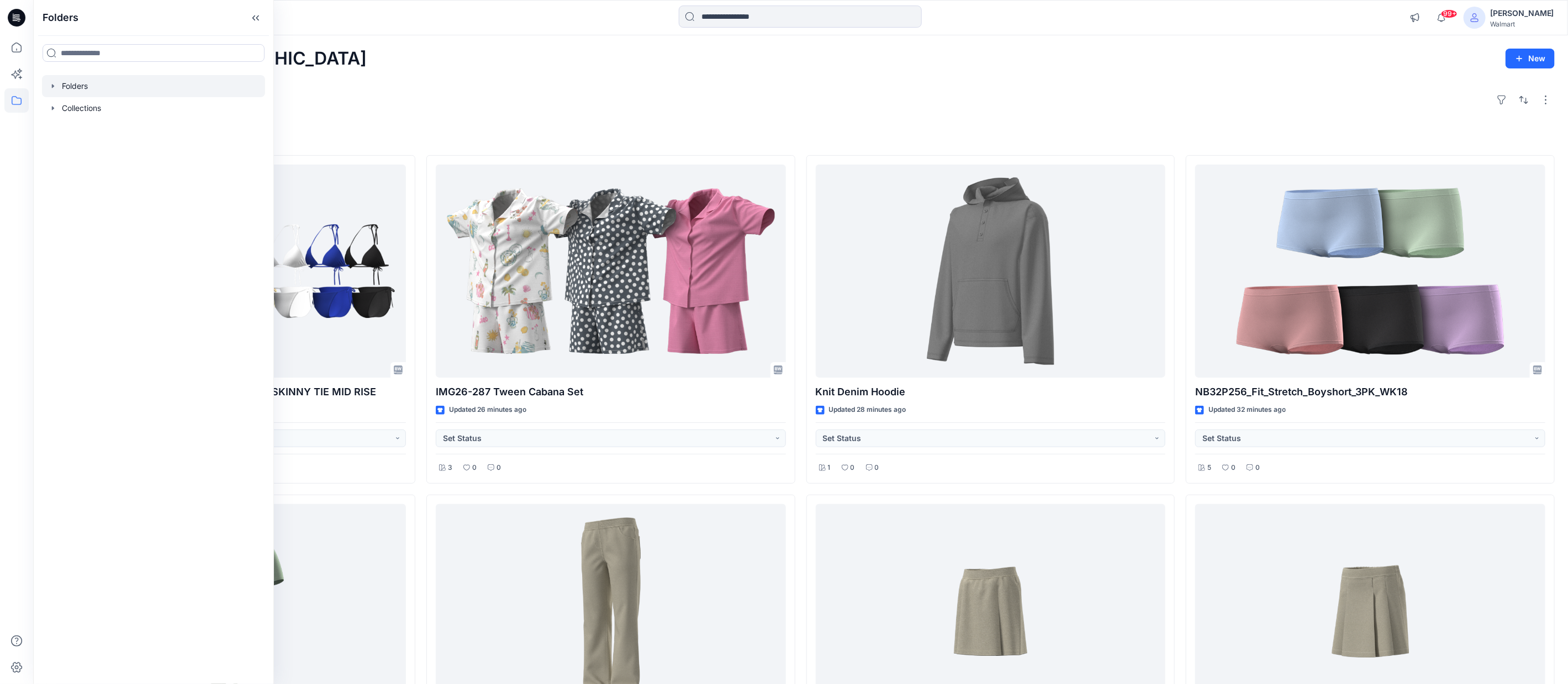
click at [50, 85] on icon "button" at bounding box center [53, 86] width 9 height 9
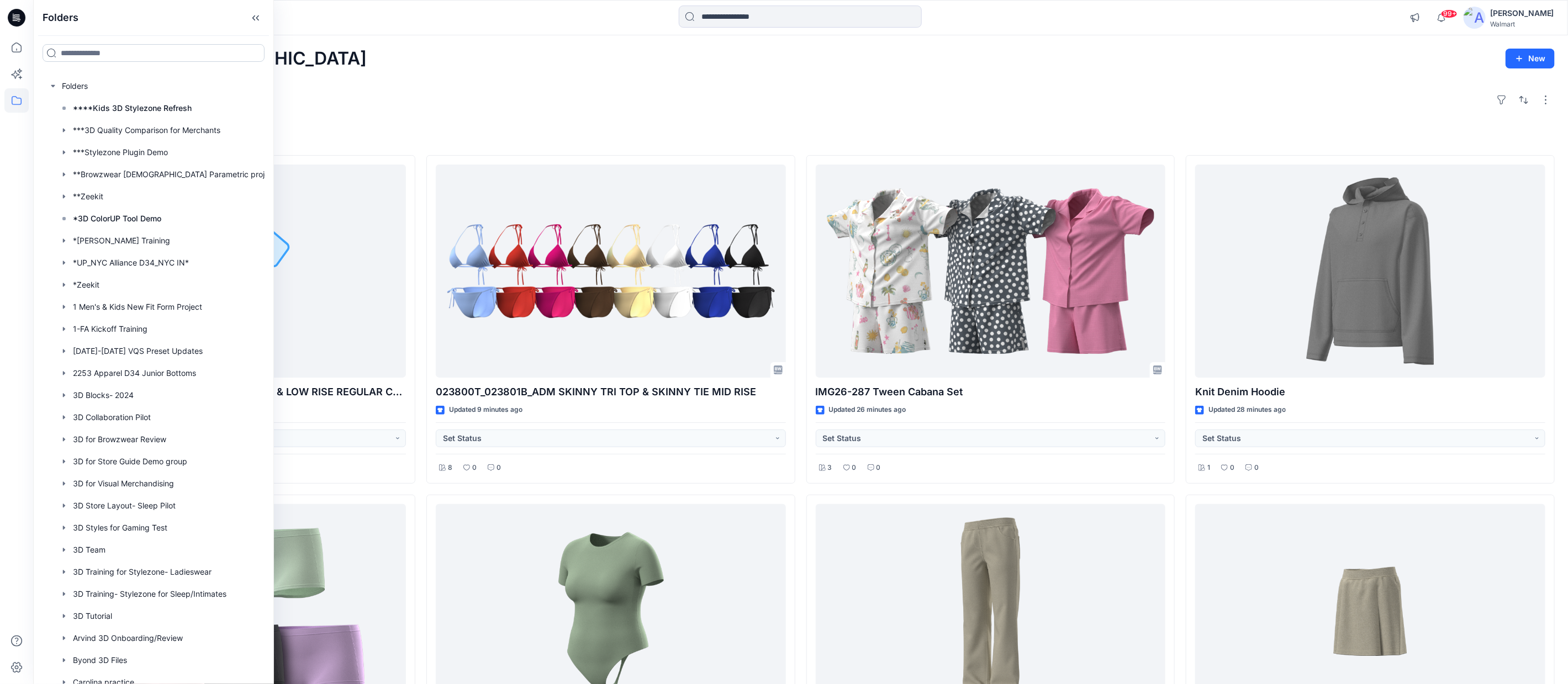
click at [101, 51] on input at bounding box center [154, 53] width 222 height 18
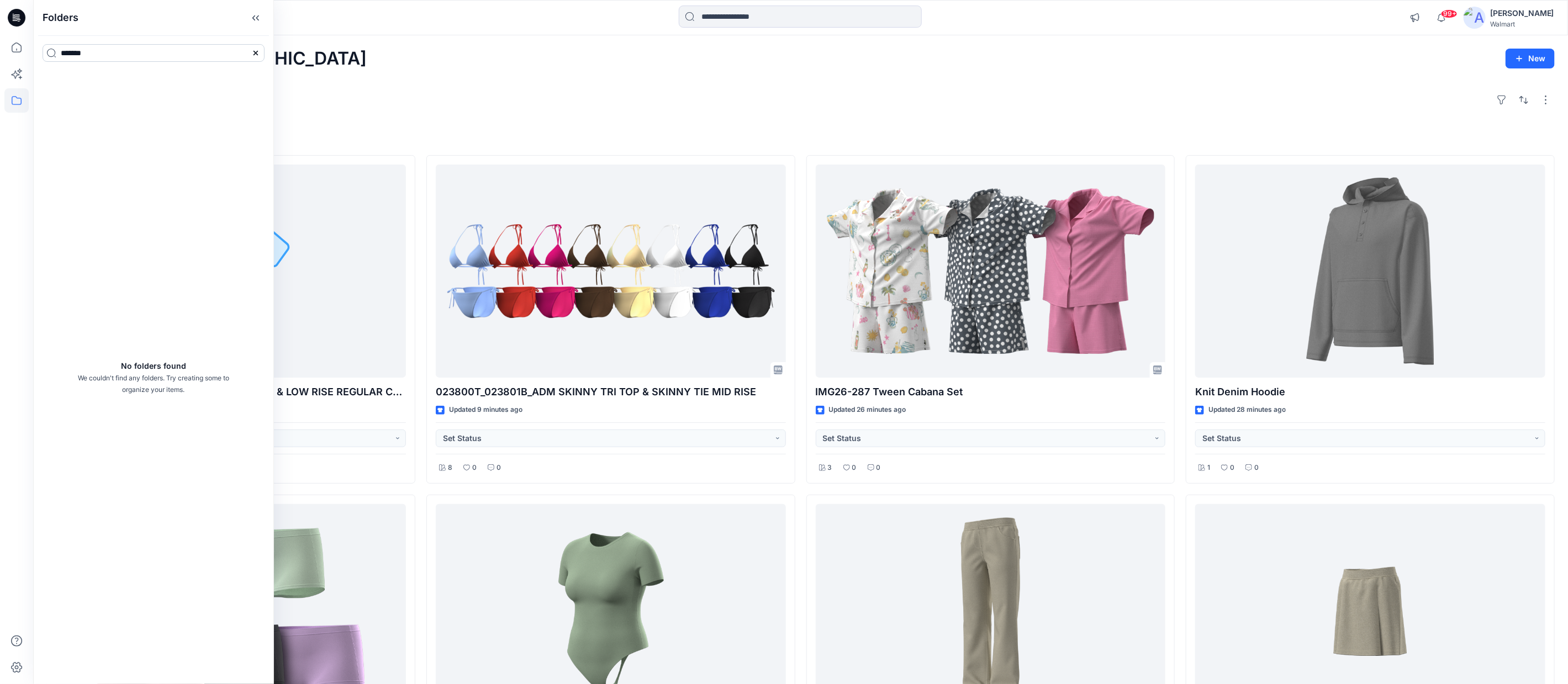
click at [74, 51] on input "*******" at bounding box center [154, 53] width 222 height 18
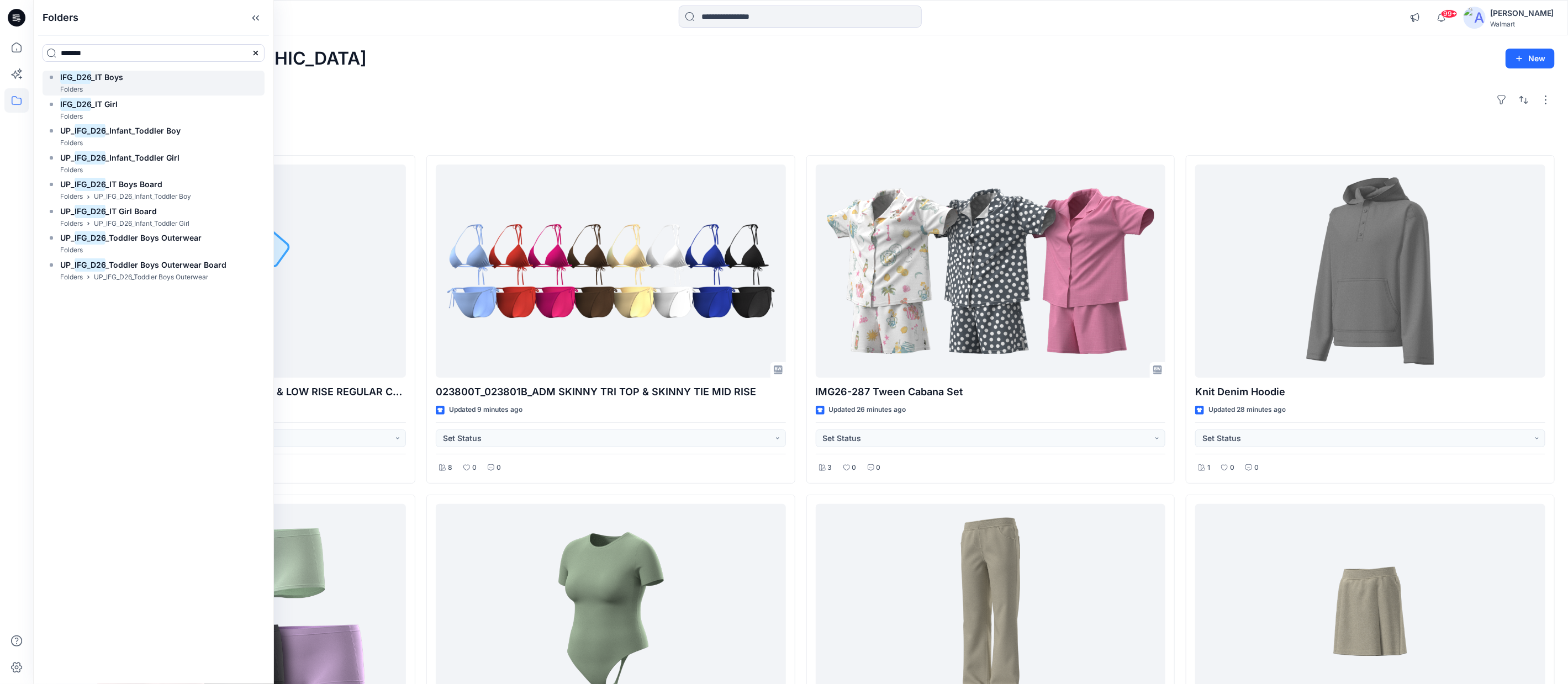
type input "*******"
click at [152, 78] on div "IFG_D26 _IT Boys Folders" at bounding box center [154, 83] width 222 height 25
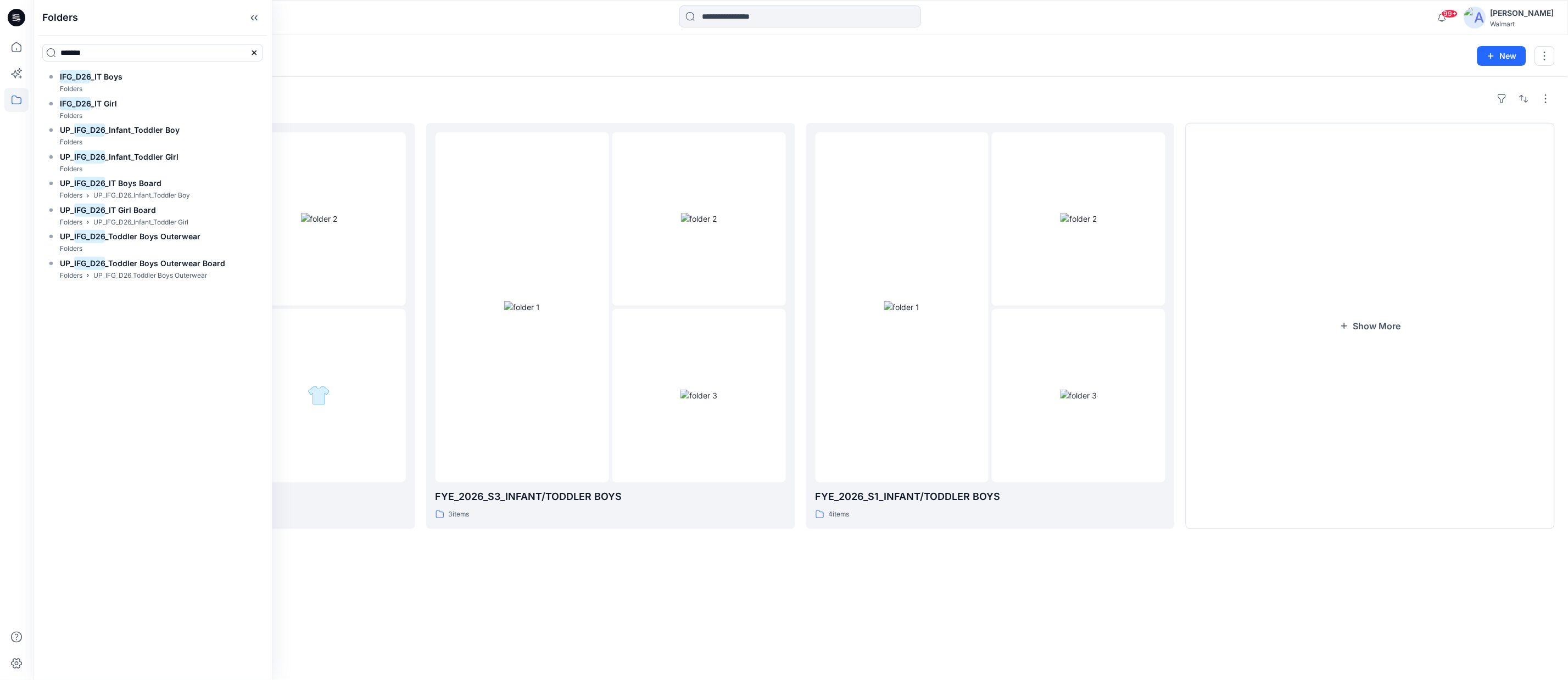
click at [843, 624] on div "Folders FYE_2027_S1_INFANT/TODDLER BOYS 2 items FYE_2026_S3_INFANT/TODDLER BOYS…" at bounding box center [801, 379] width 1535 height 604
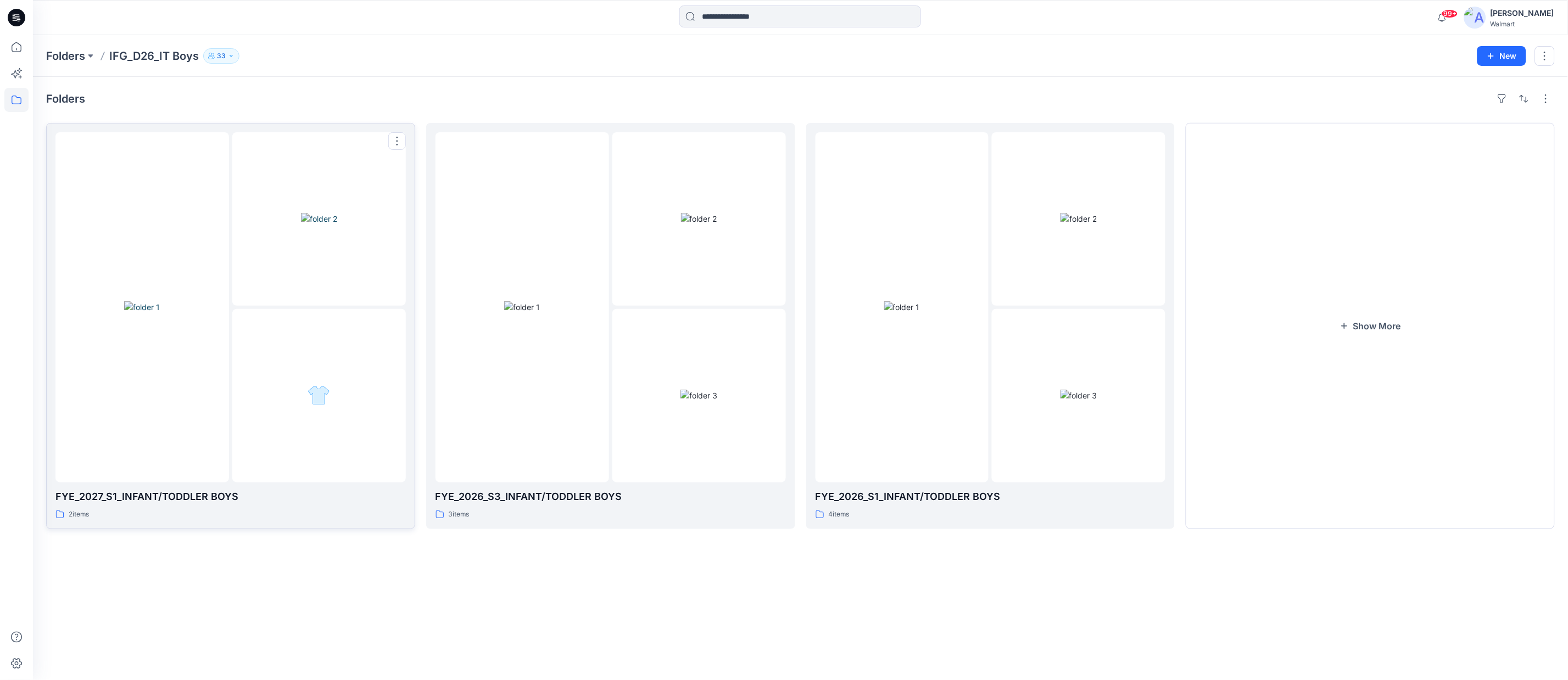
click at [124, 313] on img at bounding box center [142, 307] width 36 height 12
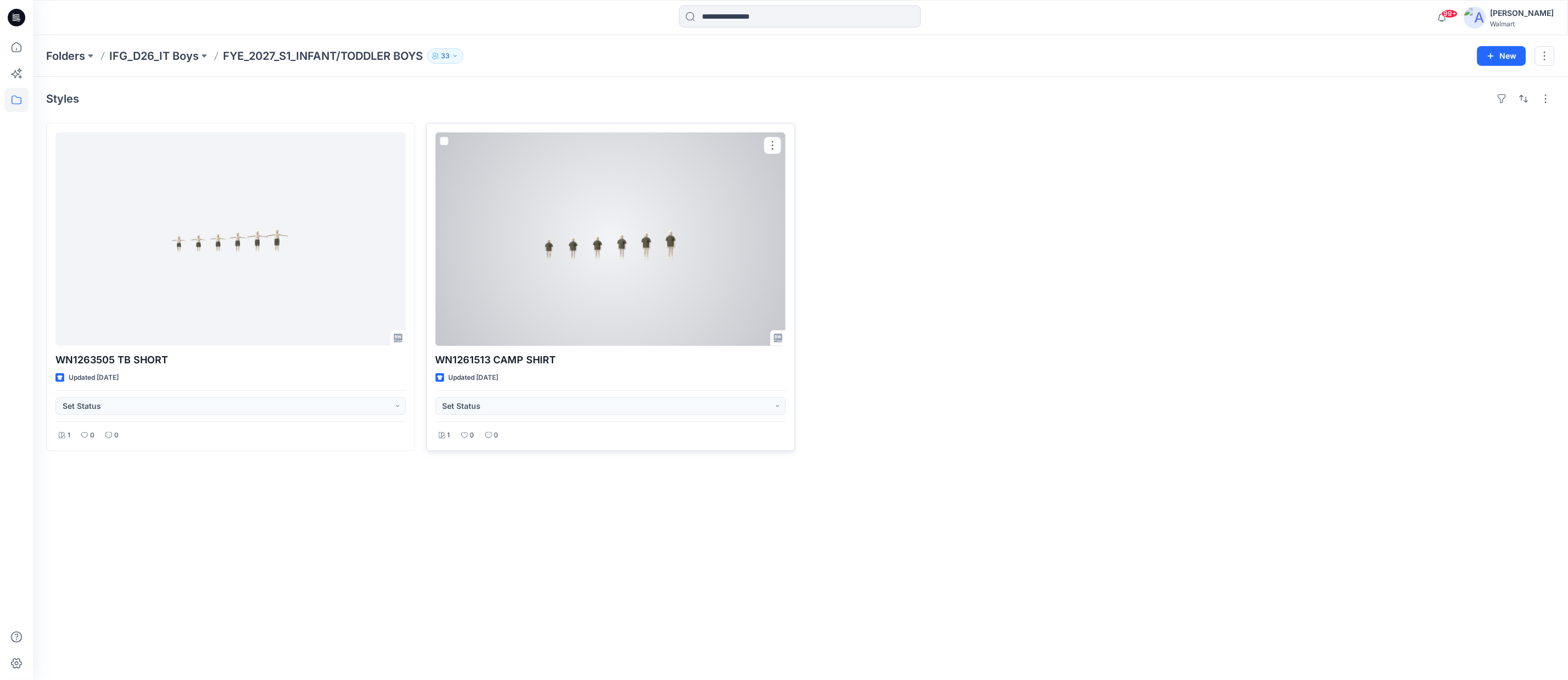
click at [632, 243] on div at bounding box center [610, 239] width 351 height 214
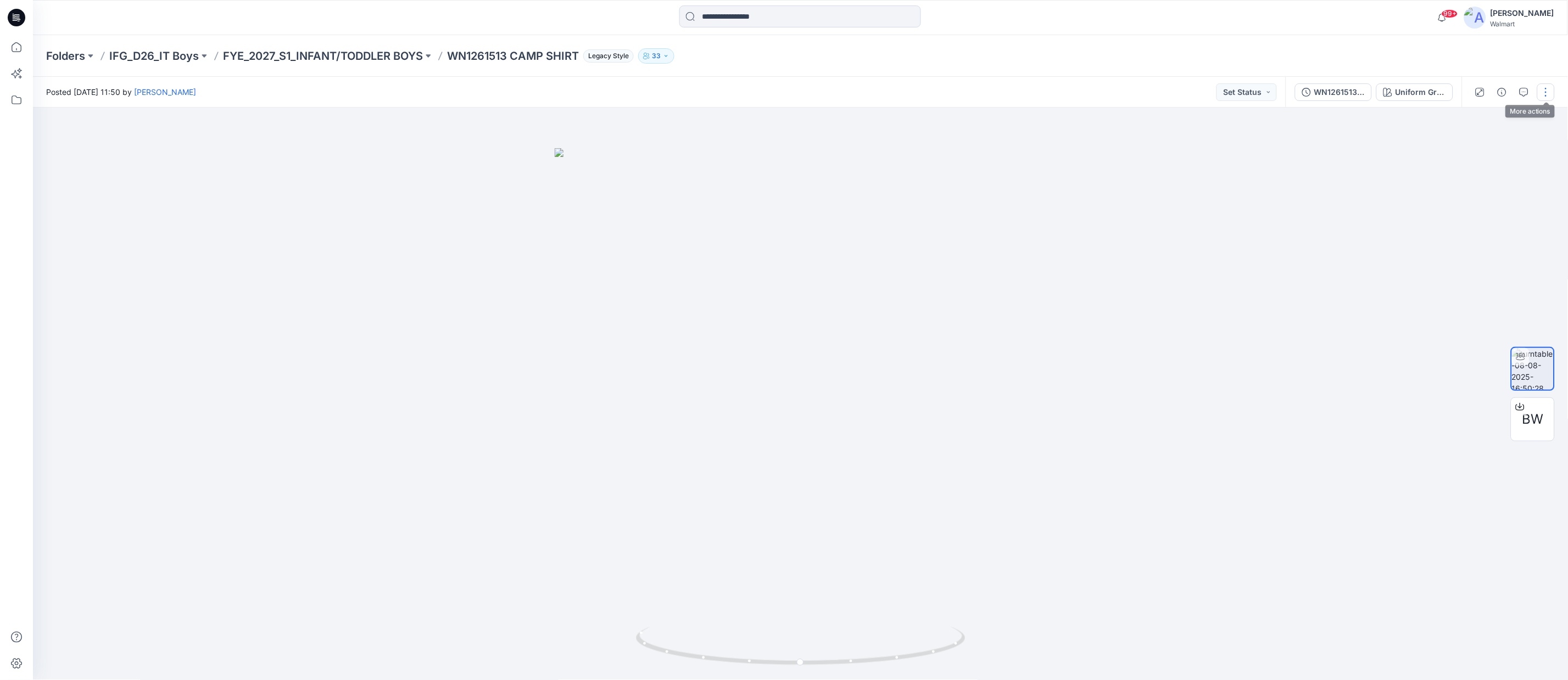
click at [1549, 93] on button "button" at bounding box center [1545, 92] width 18 height 18
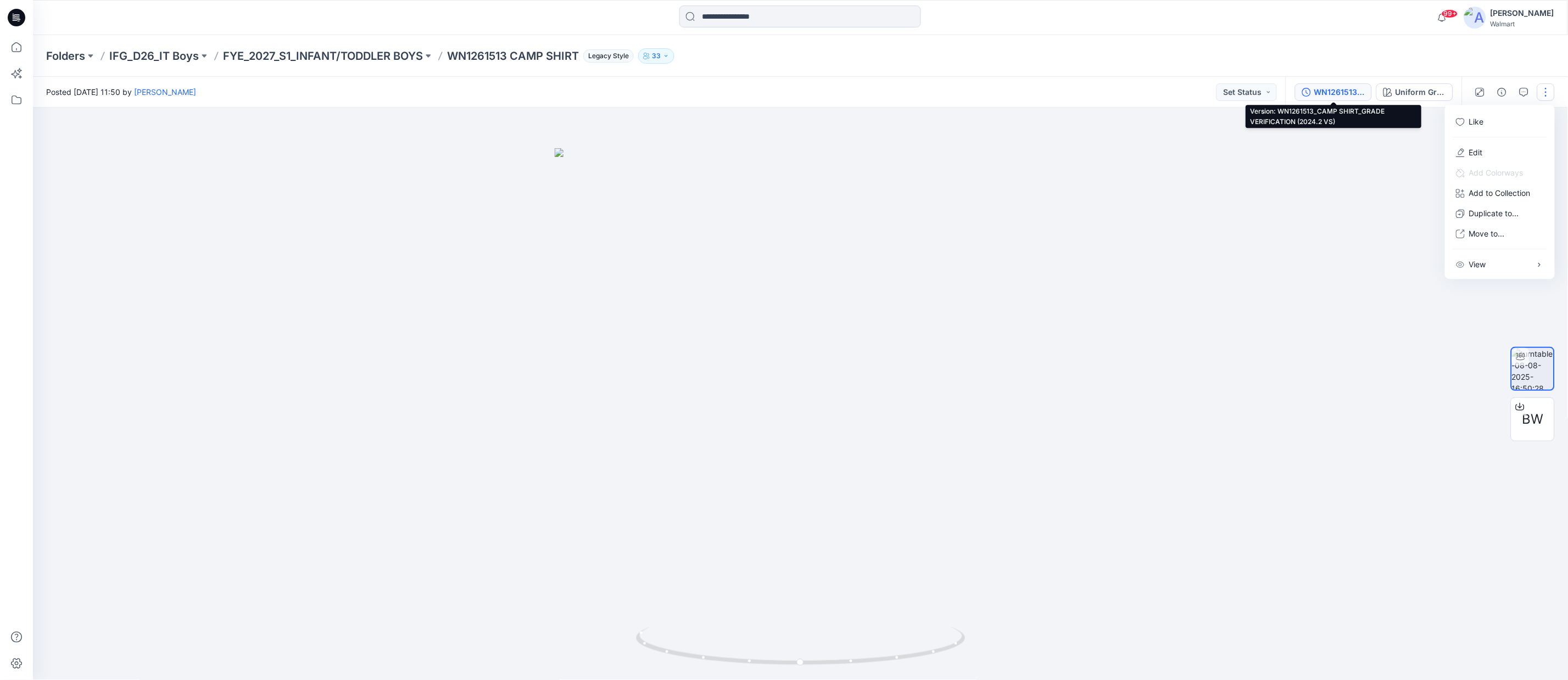
click at [1331, 95] on div "WN1261513_CAMP SHIRT_GRADE VERIFICATION (2024.2 VS)" at bounding box center [1340, 93] width 51 height 12
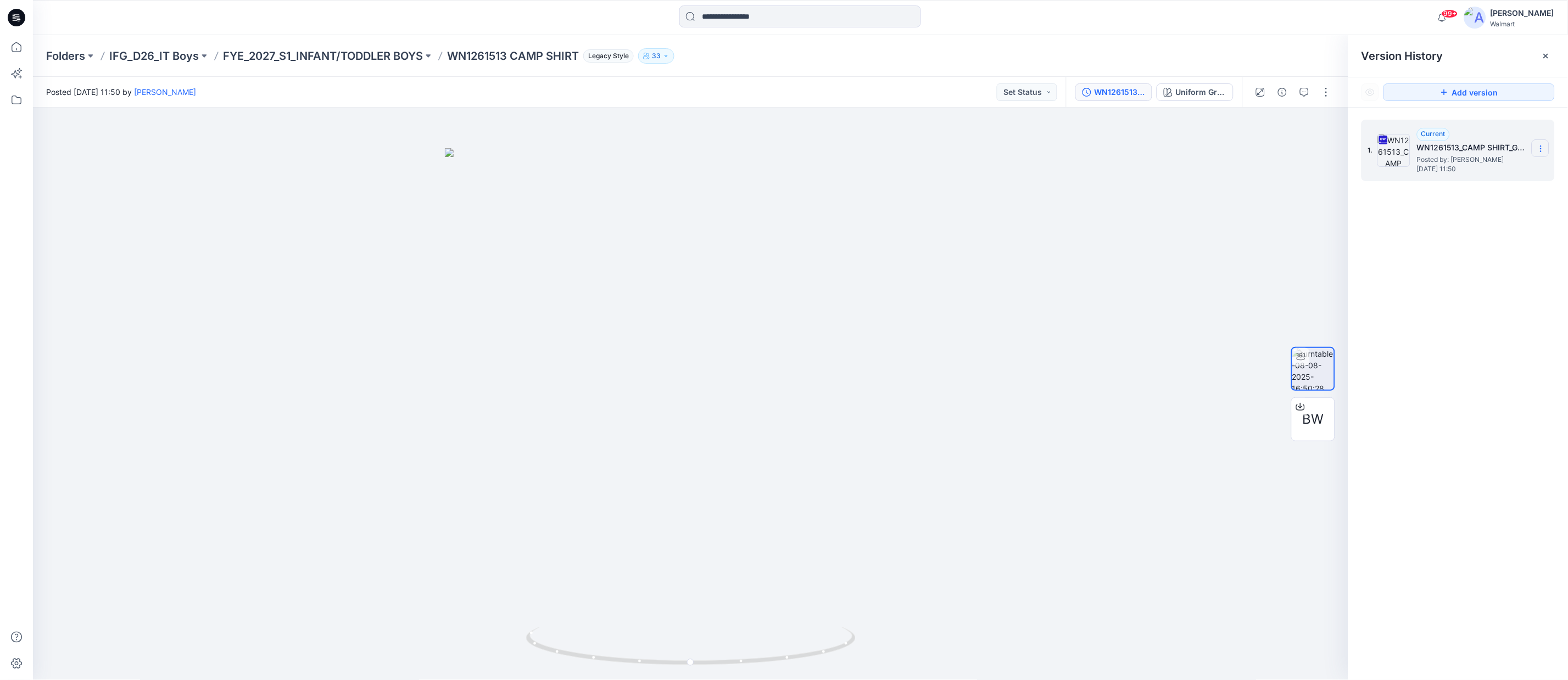
click at [1544, 150] on icon at bounding box center [1541, 149] width 8 height 8
click at [1506, 168] on span "Download Source BW File" at bounding box center [1485, 171] width 92 height 14
click at [1329, 95] on button "button" at bounding box center [1326, 92] width 18 height 18
click at [1285, 150] on button "Edit" at bounding box center [1279, 153] width 101 height 20
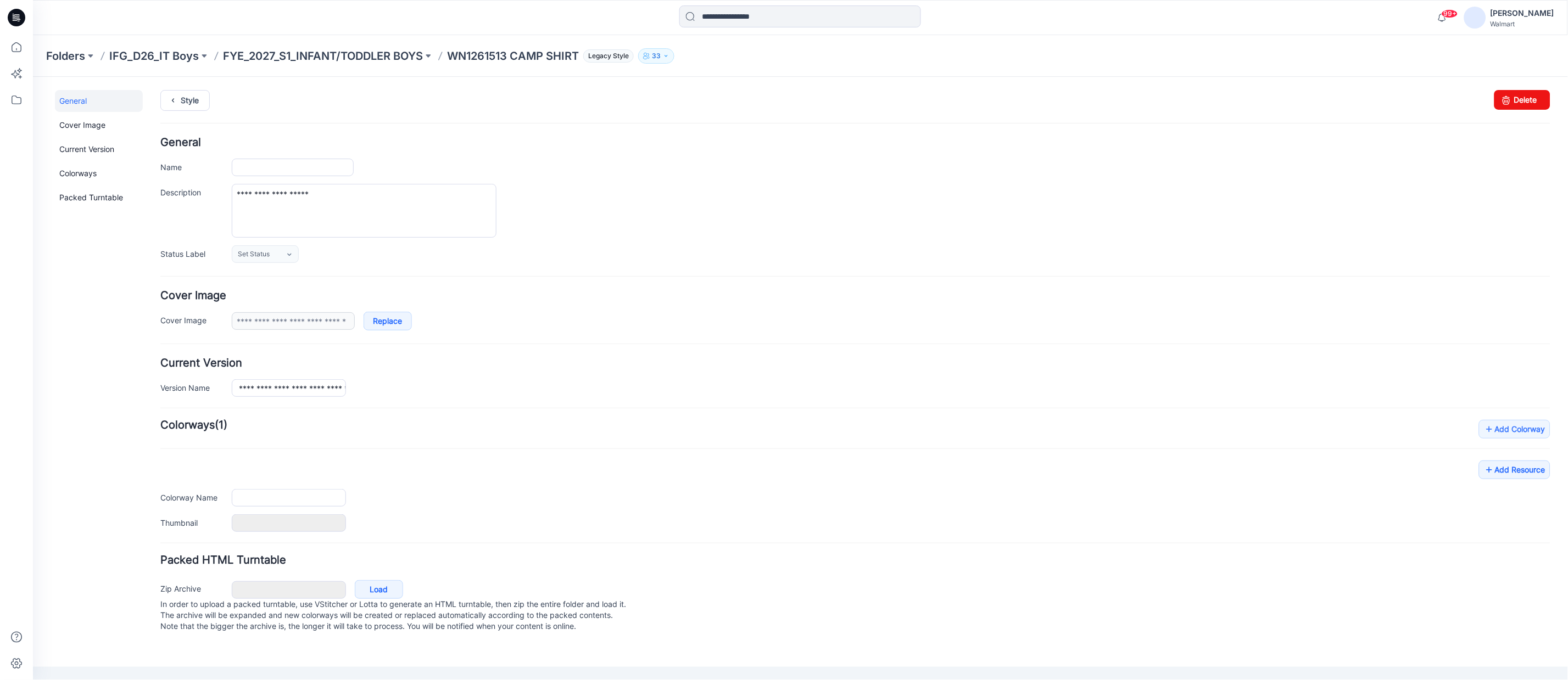
type input "**********"
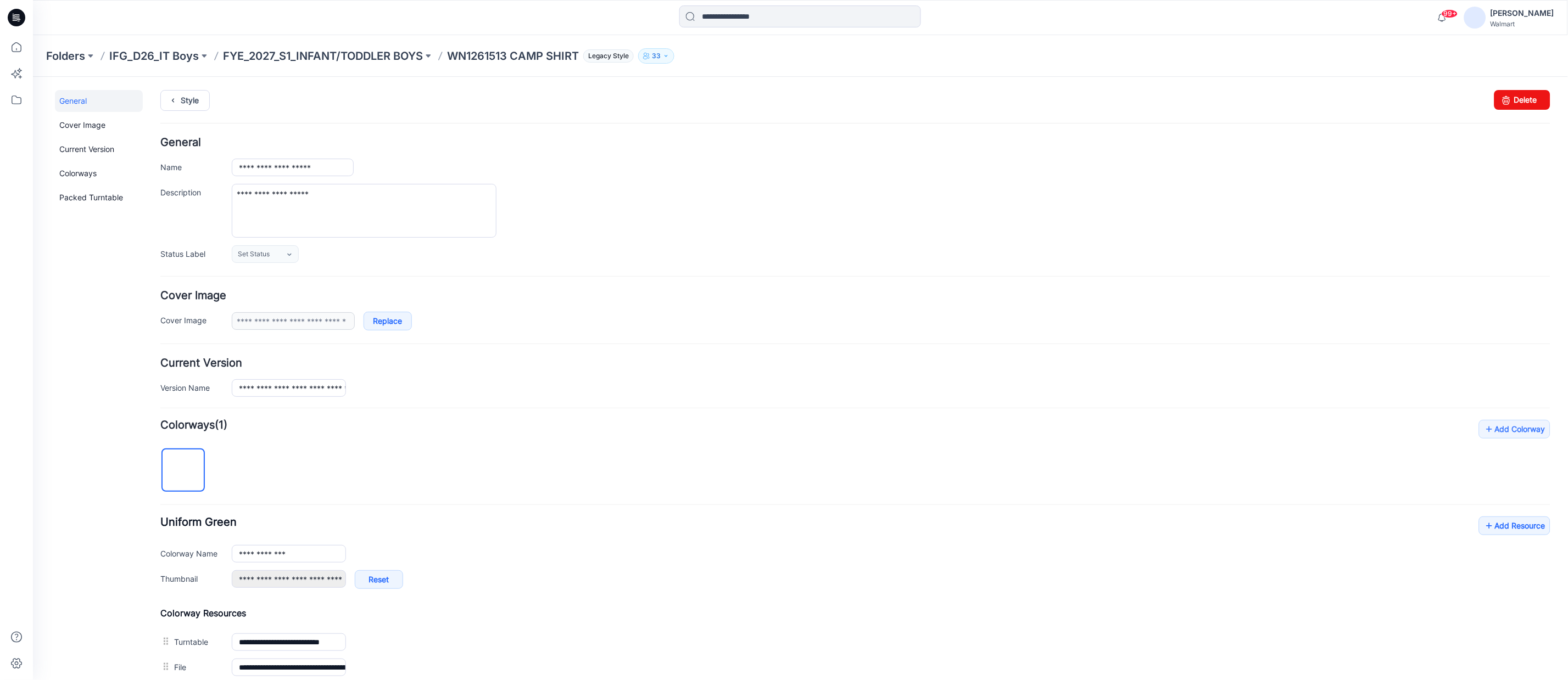
click at [650, 385] on div "**********" at bounding box center [890, 387] width 1318 height 18
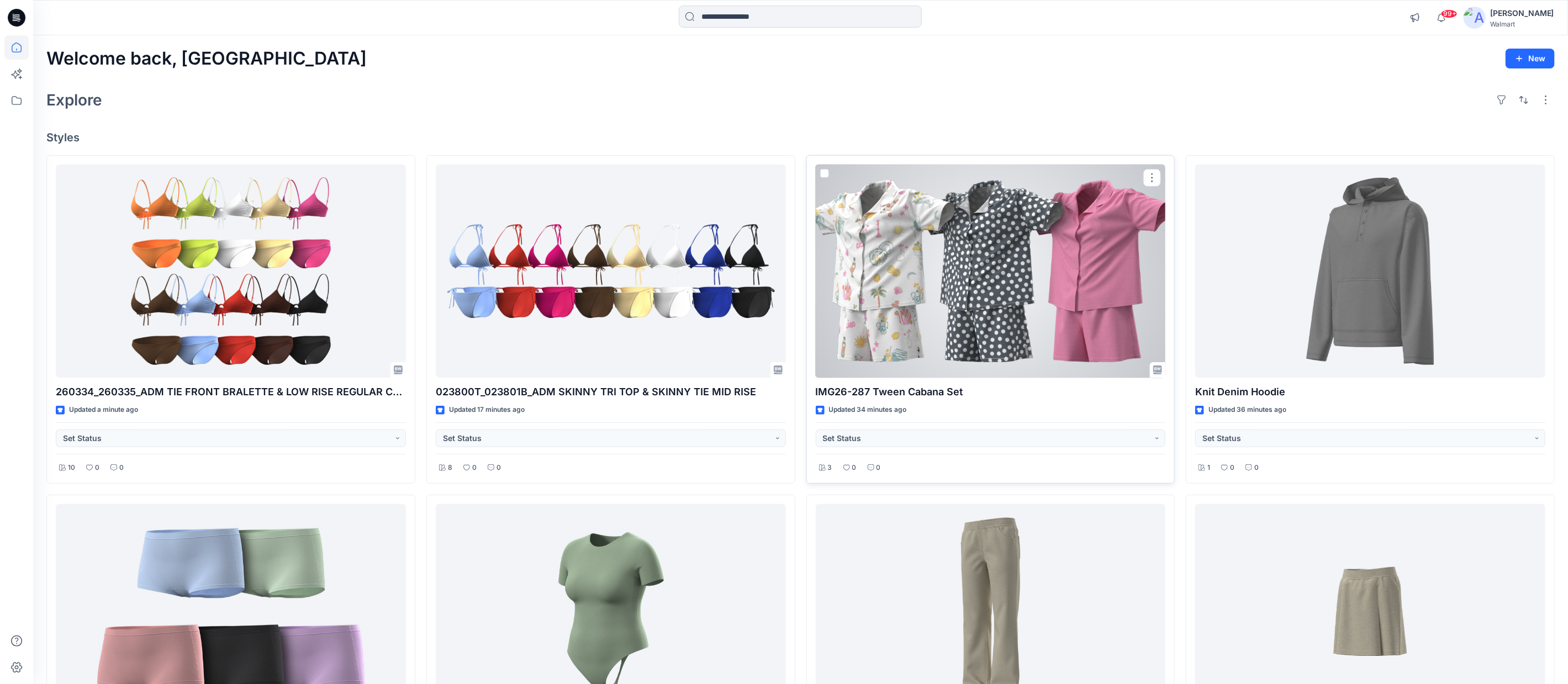
click at [1079, 350] on div at bounding box center [991, 272] width 350 height 213
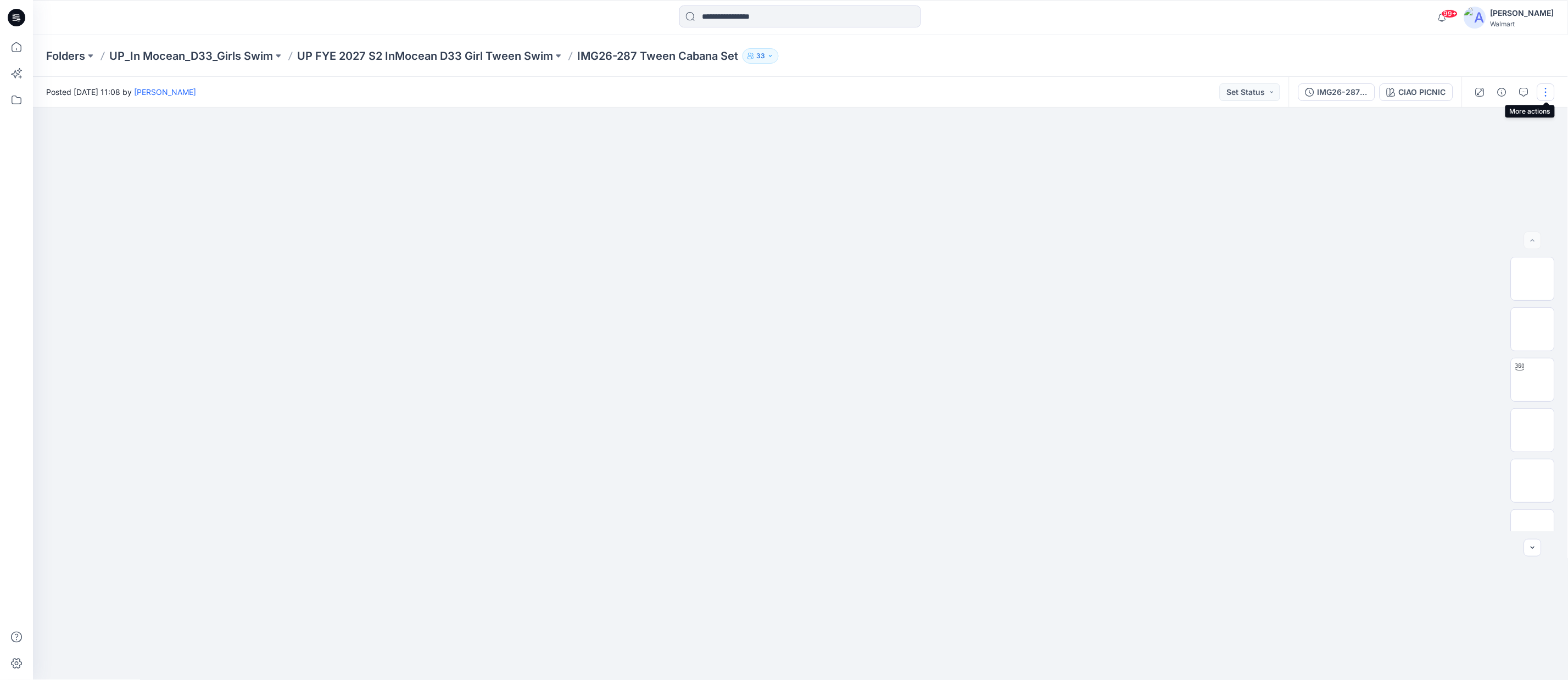
click at [1548, 93] on button "button" at bounding box center [1545, 92] width 18 height 18
click at [1493, 179] on button "Edit" at bounding box center [1499, 172] width 101 height 20
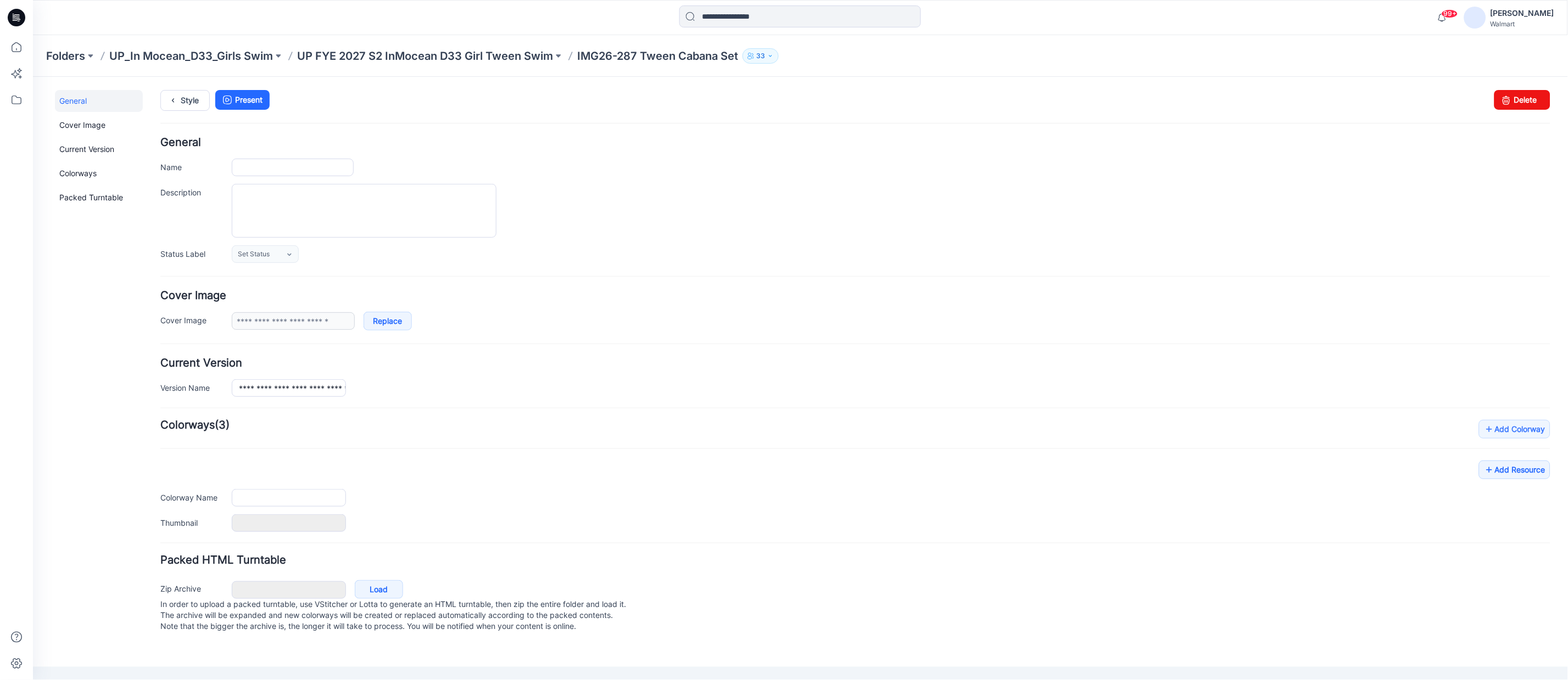
type input "**********"
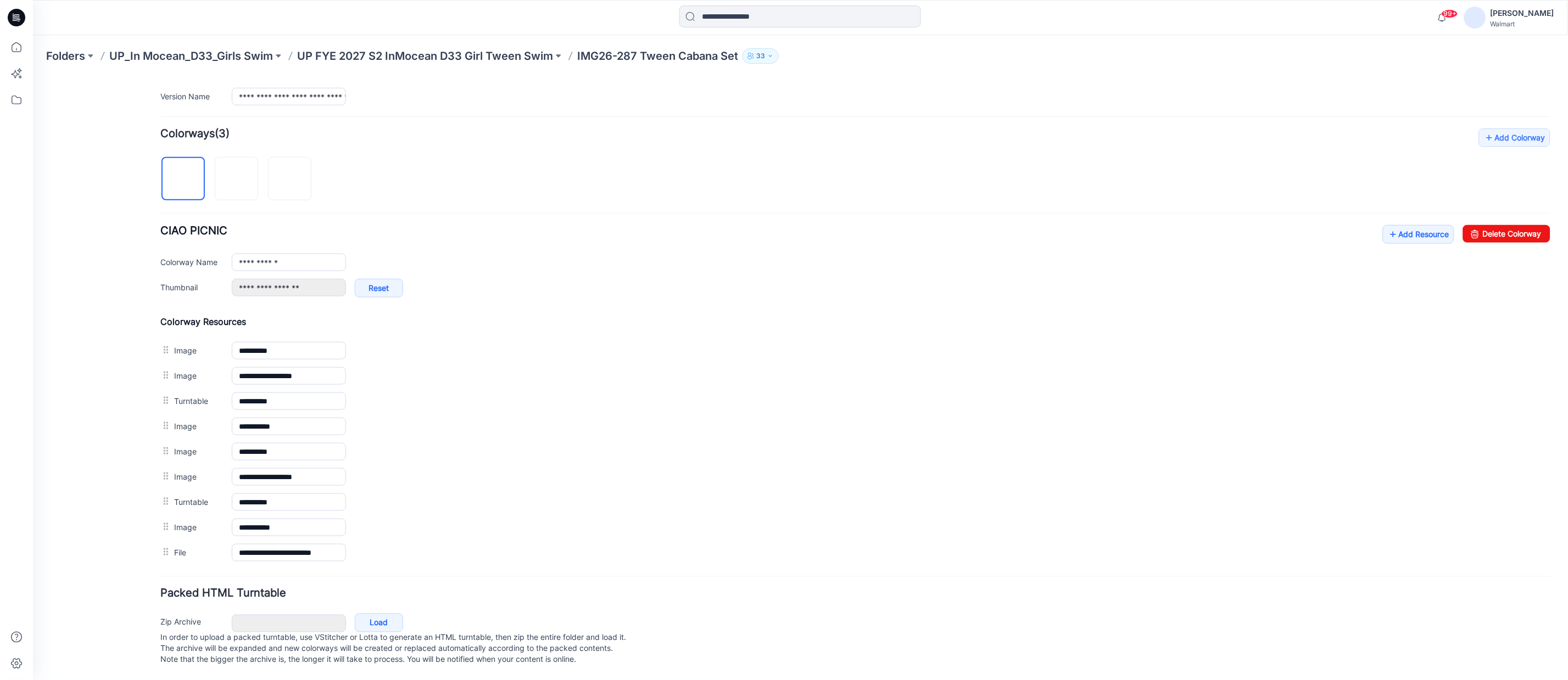
scroll to position [302, 0]
click at [183, 179] on img at bounding box center [183, 179] width 0 height 0
click at [1043, 54] on div "Folders UP_In Mocean_D33_Girls Swim UP FYE 2027 S2 InMocean D33 Girl Tween Swim…" at bounding box center [757, 56] width 1423 height 15
